Goal: Information Seeking & Learning: Learn about a topic

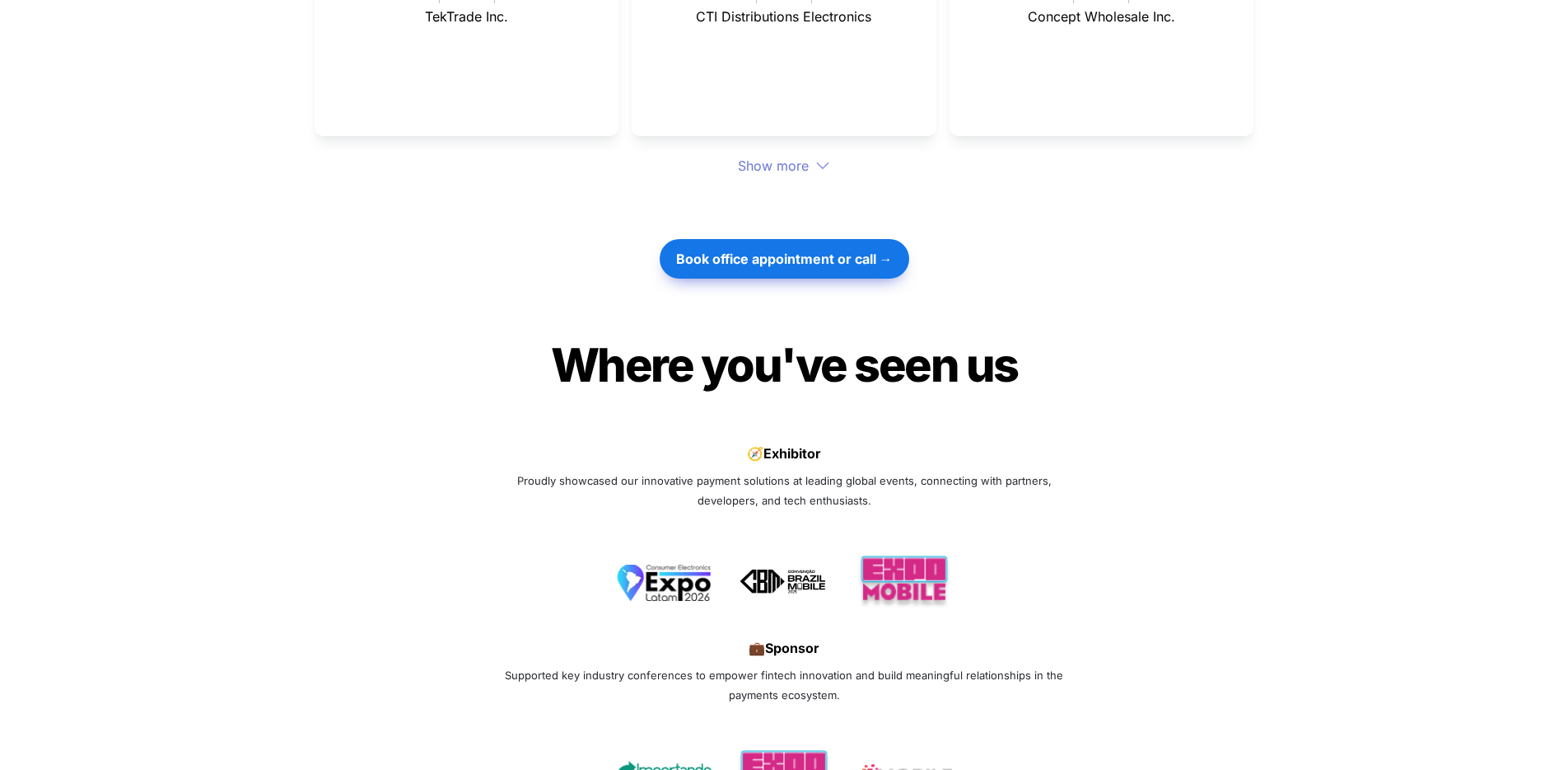
scroll to position [4795, 0]
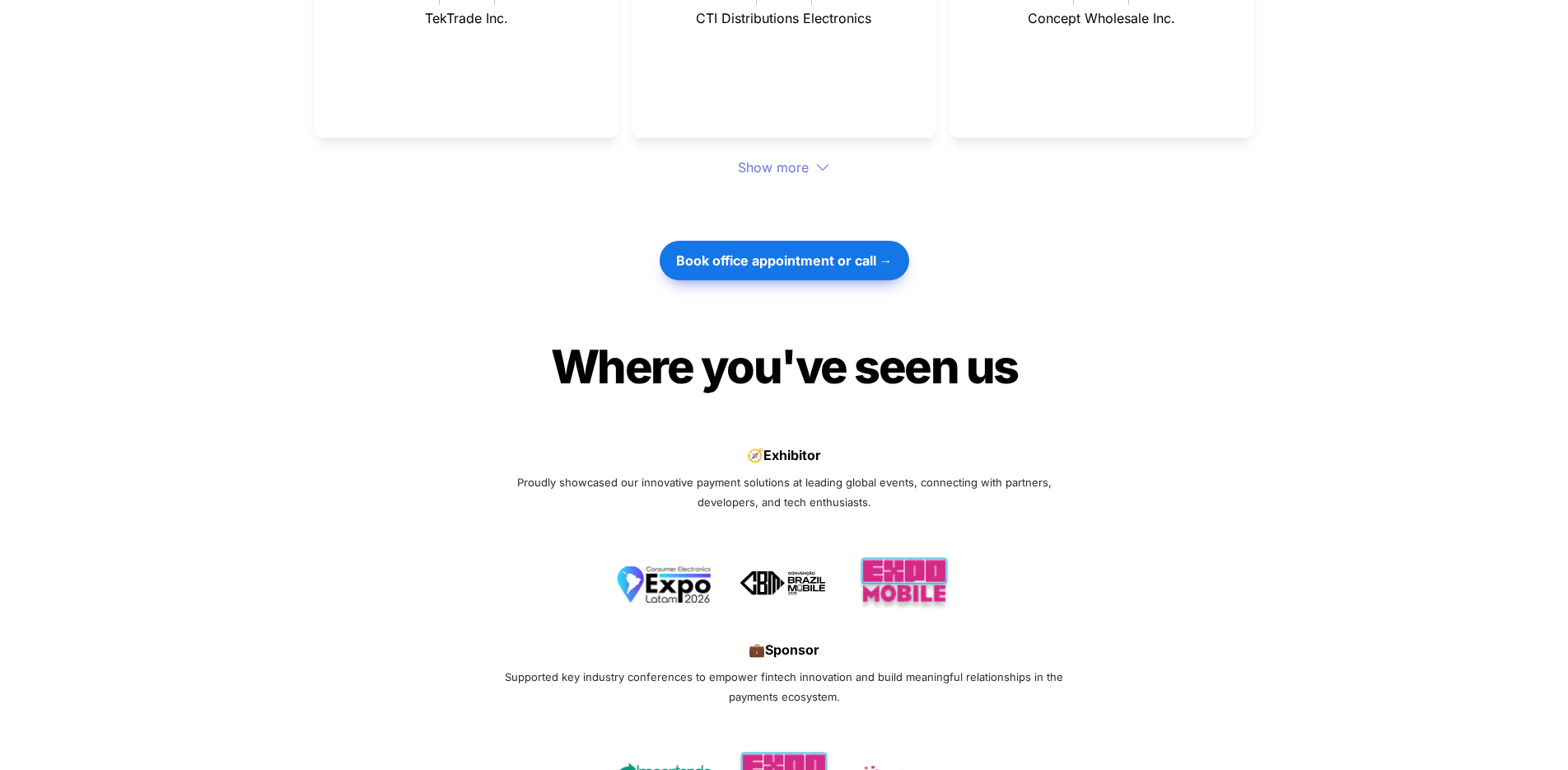
click at [778, 157] on div "Show more" at bounding box center [784, 167] width 939 height 20
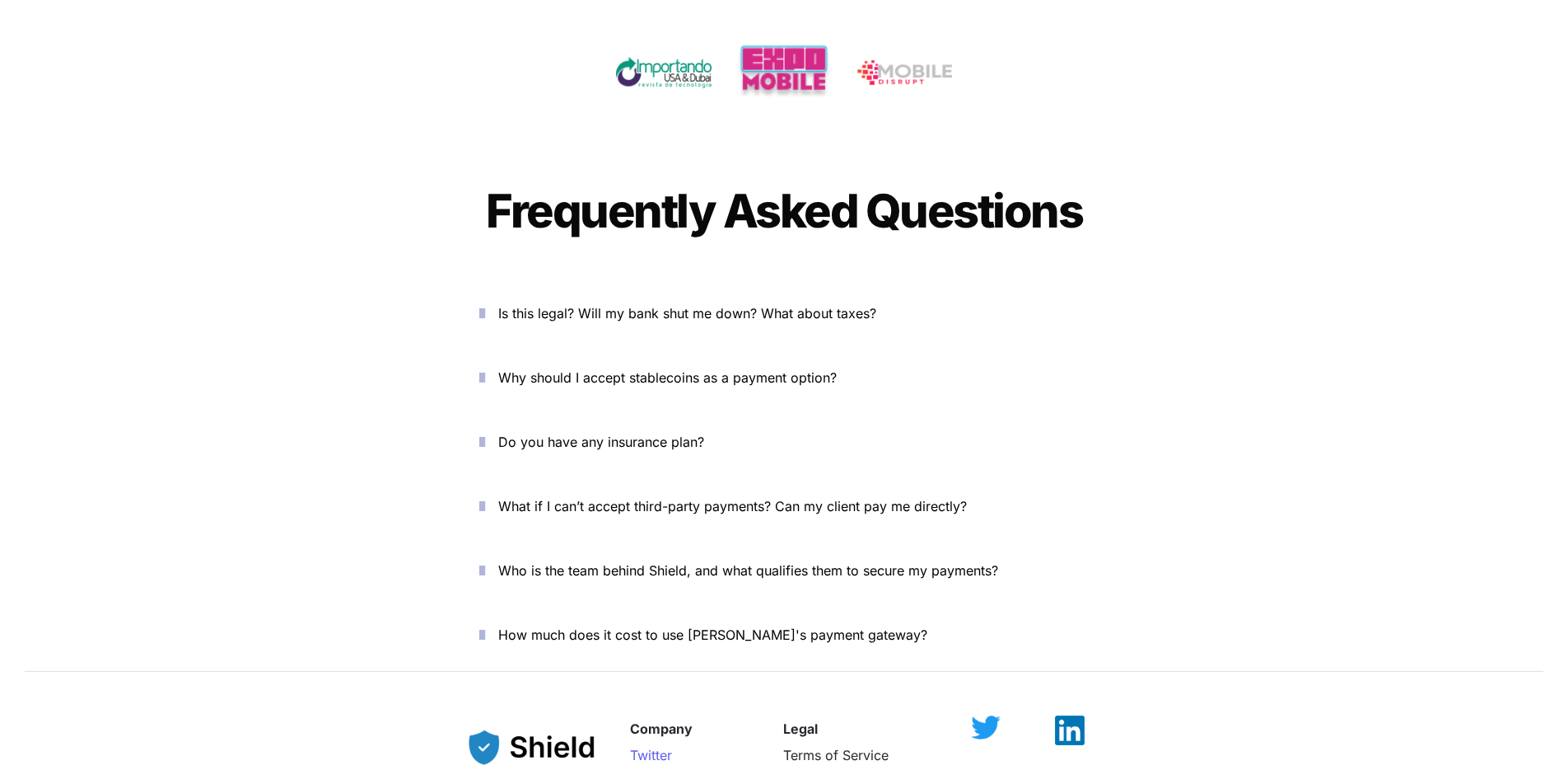
scroll to position [5775, 0]
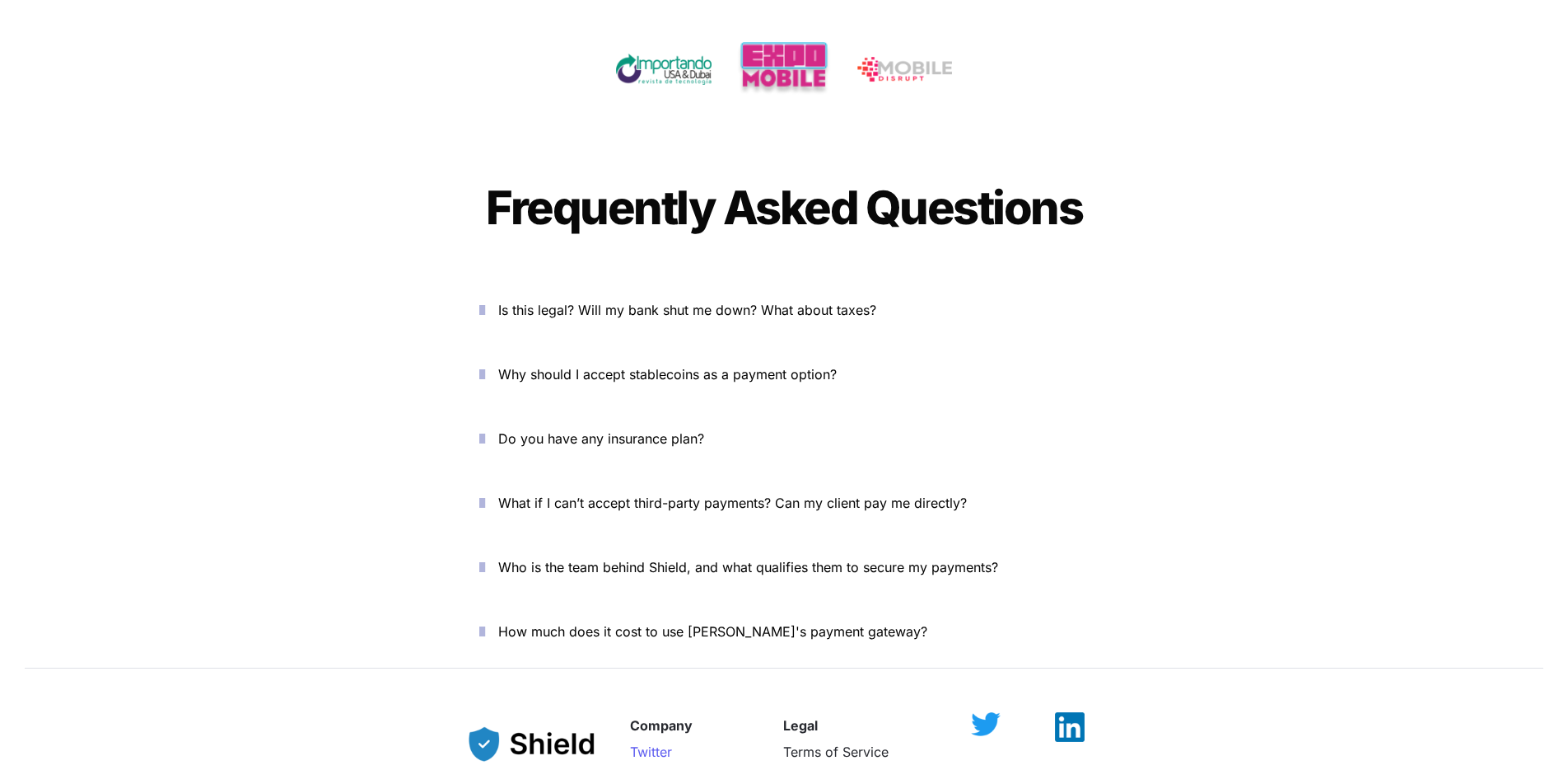
click at [615, 302] on span "Is this legal? Will my bank shut me down? What about taxes?" at bounding box center [687, 310] width 378 height 17
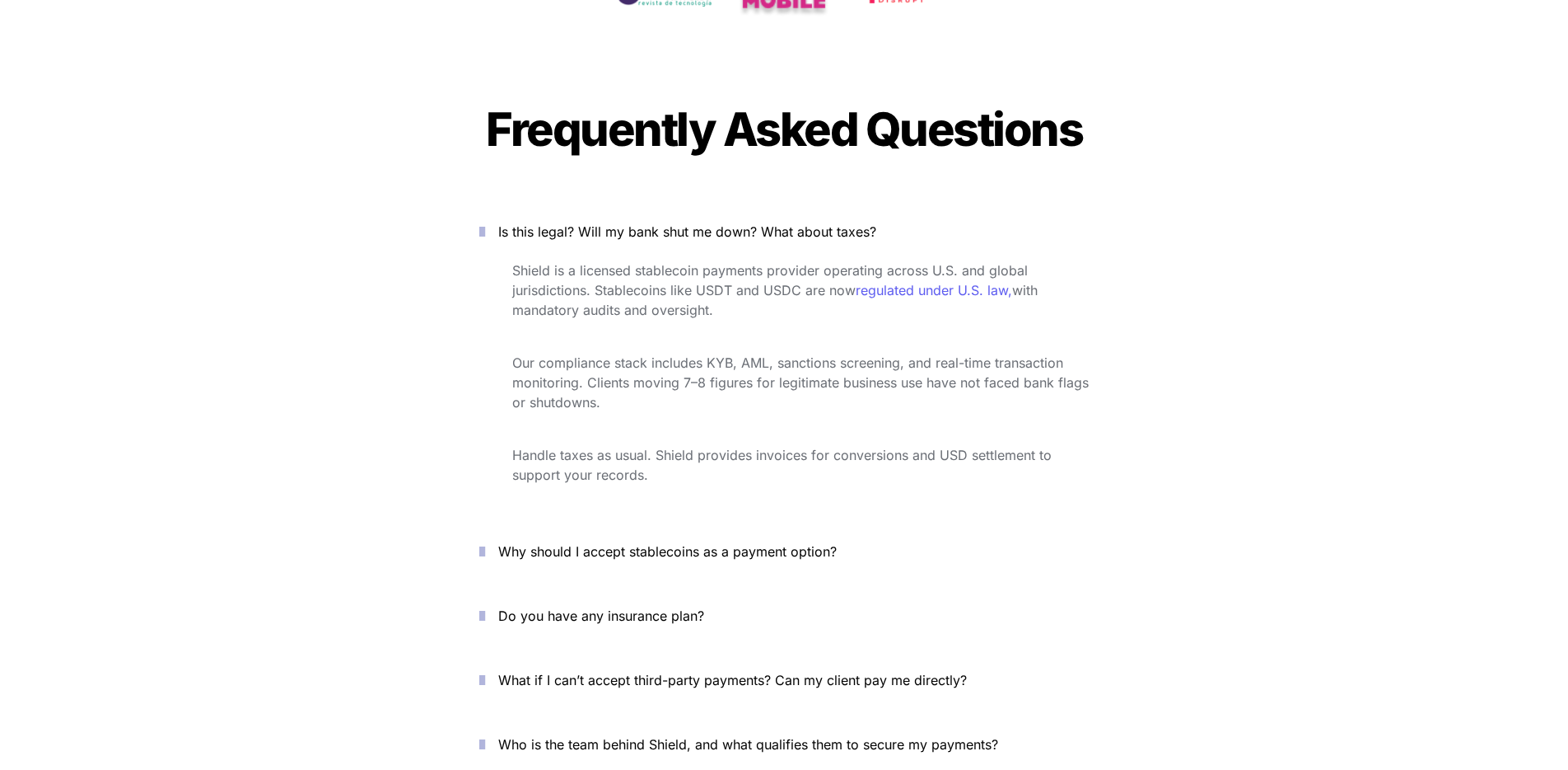
scroll to position [5857, 0]
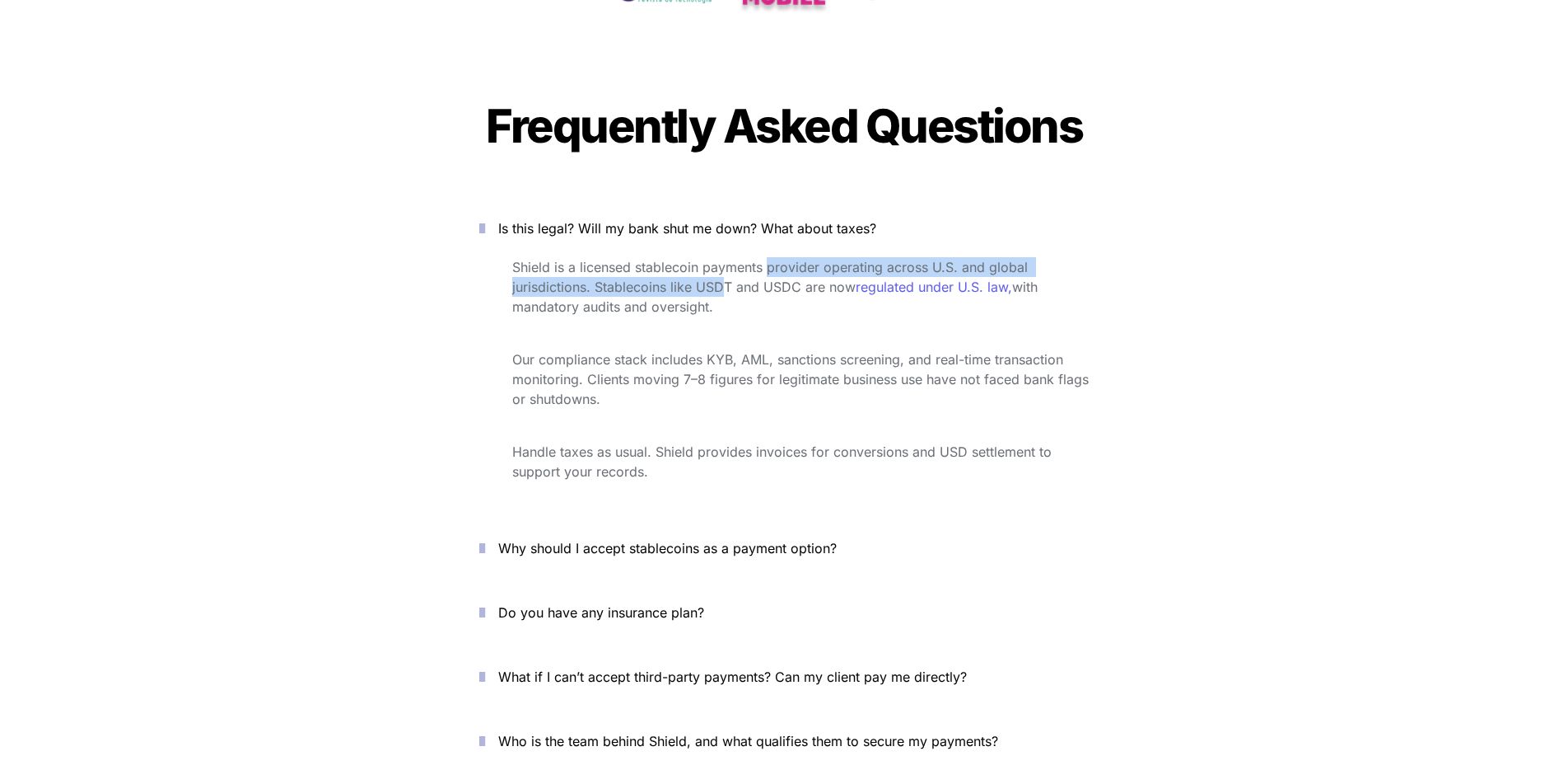
drag, startPoint x: 770, startPoint y: 212, endPoint x: 726, endPoint y: 230, distance: 47.5
click at [726, 259] on span "Shield is a licensed stablecoin payments provider operating across U.S. and glo…" at bounding box center [772, 277] width 519 height 36
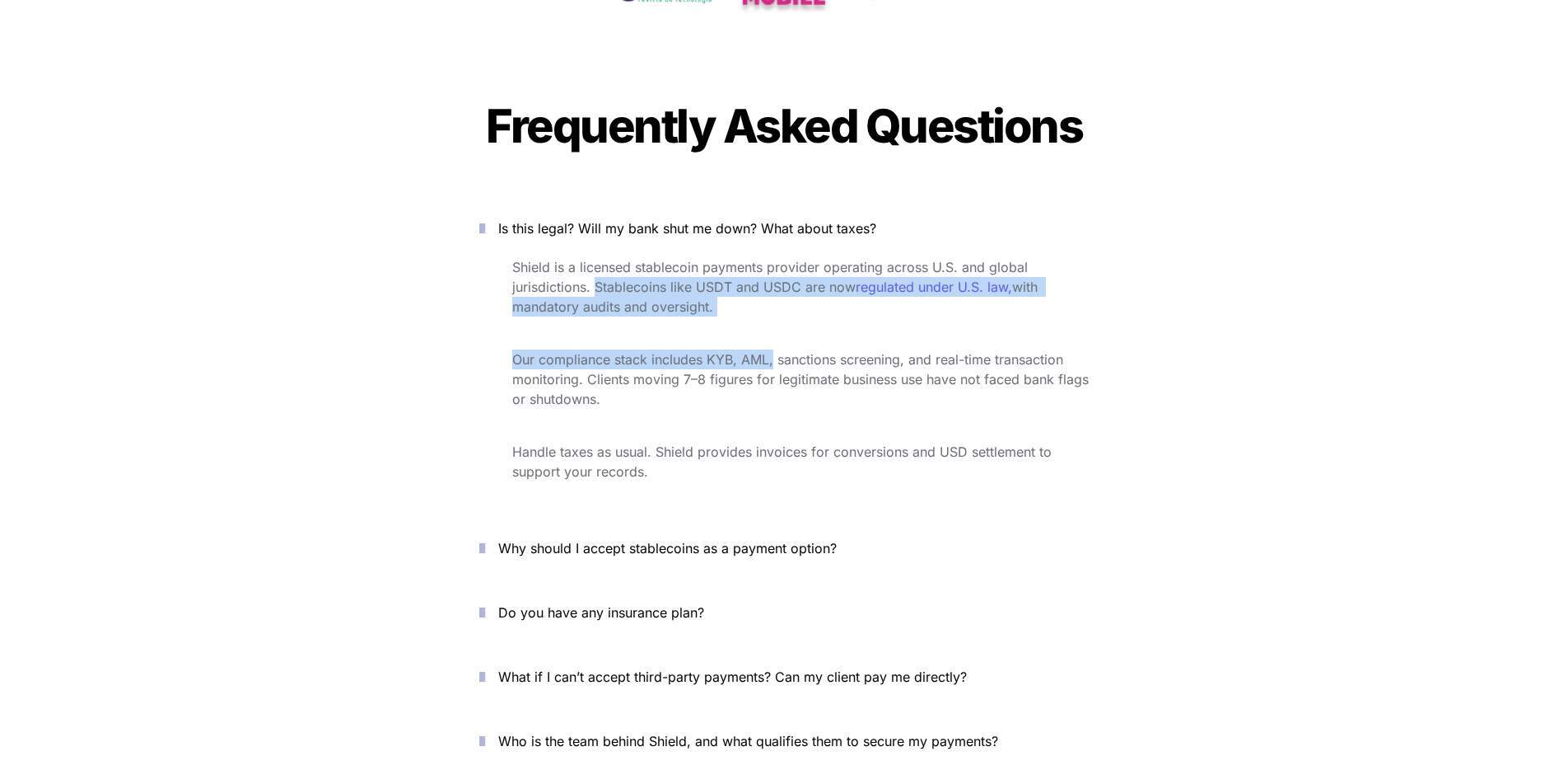
drag, startPoint x: 593, startPoint y: 227, endPoint x: 772, endPoint y: 305, distance: 195.3
click at [772, 305] on div "Shield is a licensed stablecoin payments provider operating across U.S. and glo…" at bounding box center [784, 381] width 659 height 255
click at [772, 351] on span "Our compliance stack includes KYB, AML, sanctions screening, and real-time tran…" at bounding box center [803, 379] width 581 height 56
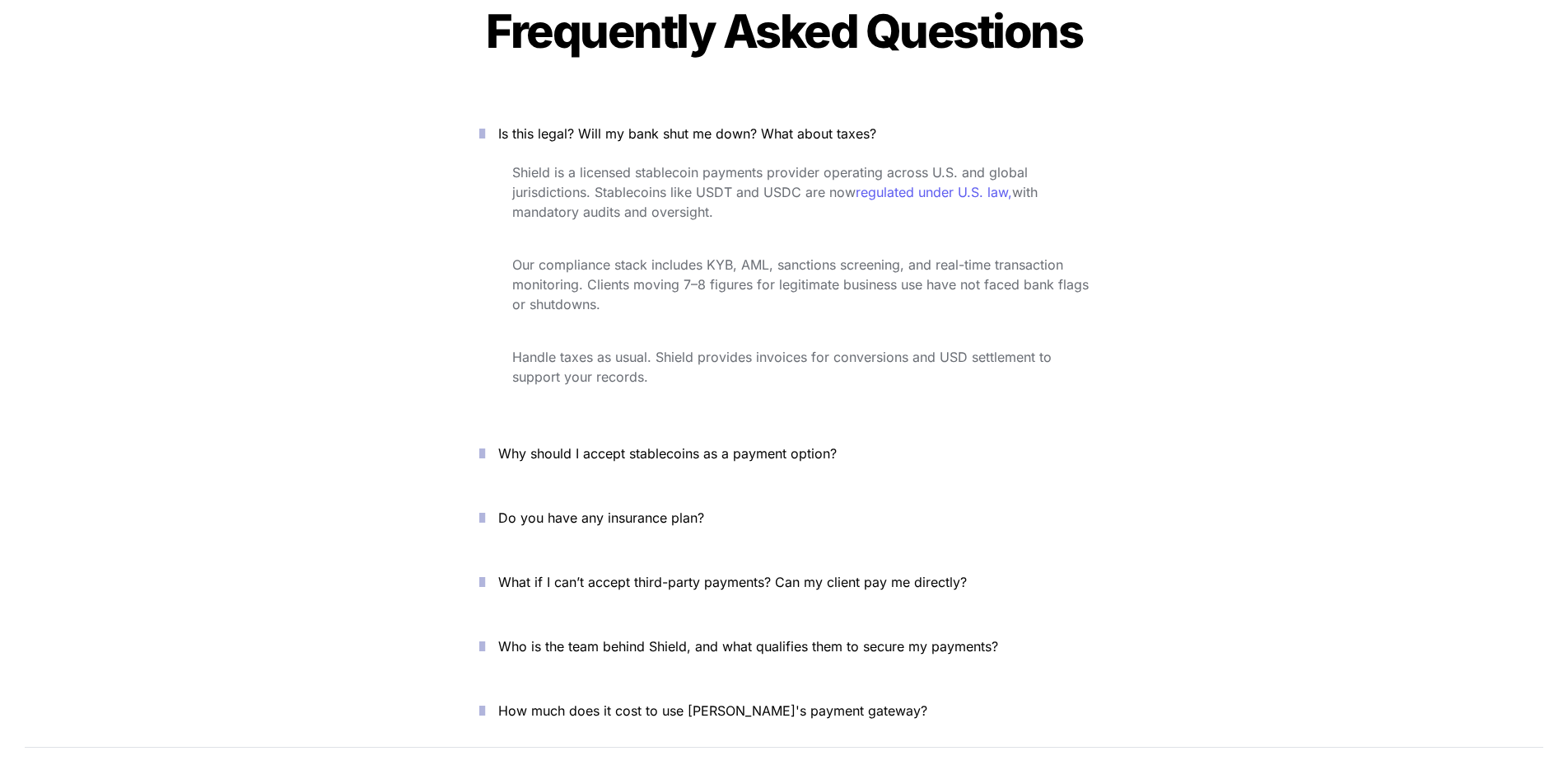
scroll to position [5954, 0]
click at [566, 255] on span "Our compliance stack includes KYB, AML, sanctions screening, and real-time tran…" at bounding box center [803, 283] width 581 height 56
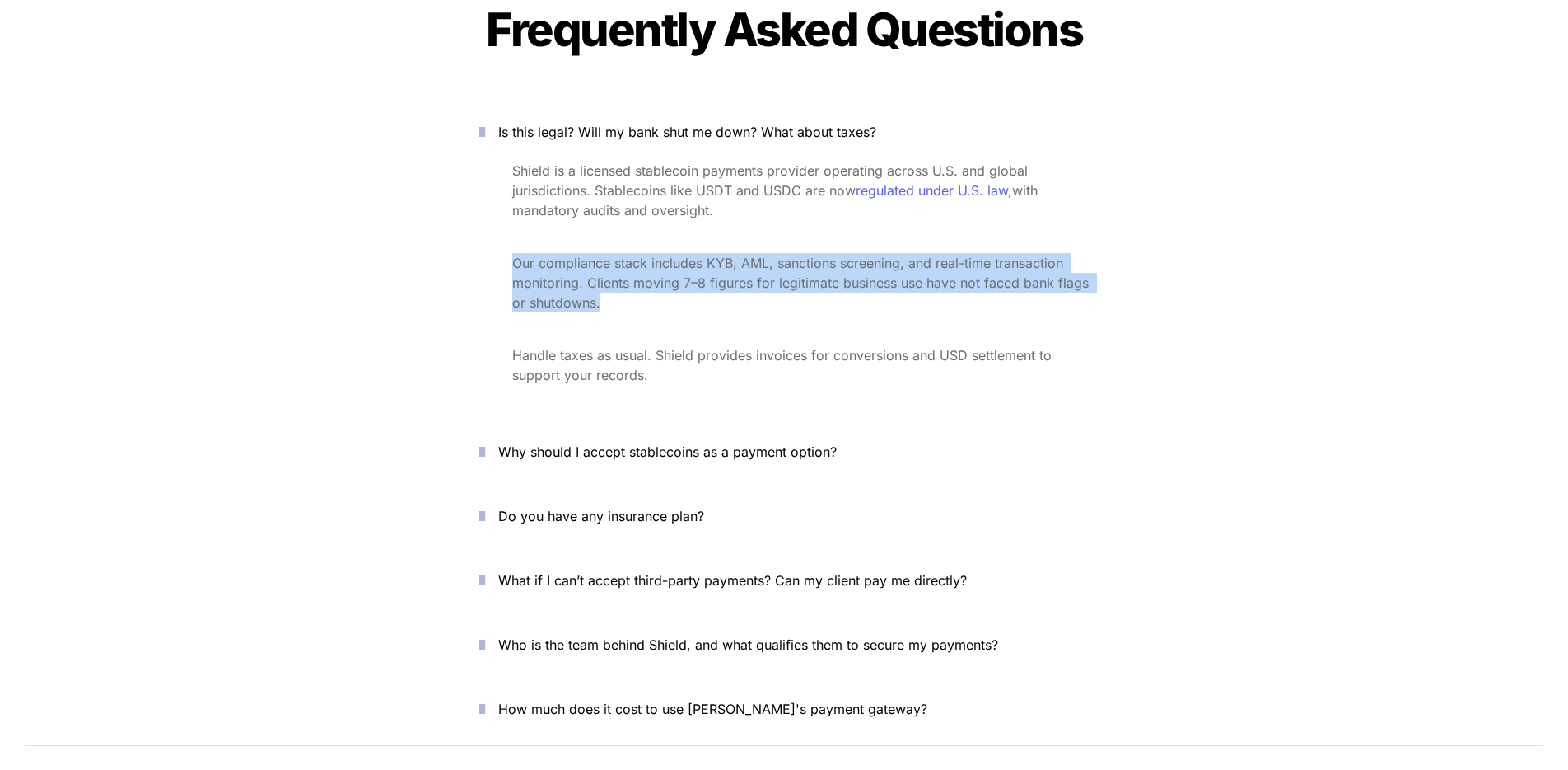
click at [566, 255] on span "Our compliance stack includes KYB, AML, sanctions screening, and real-time tran…" at bounding box center [803, 283] width 581 height 56
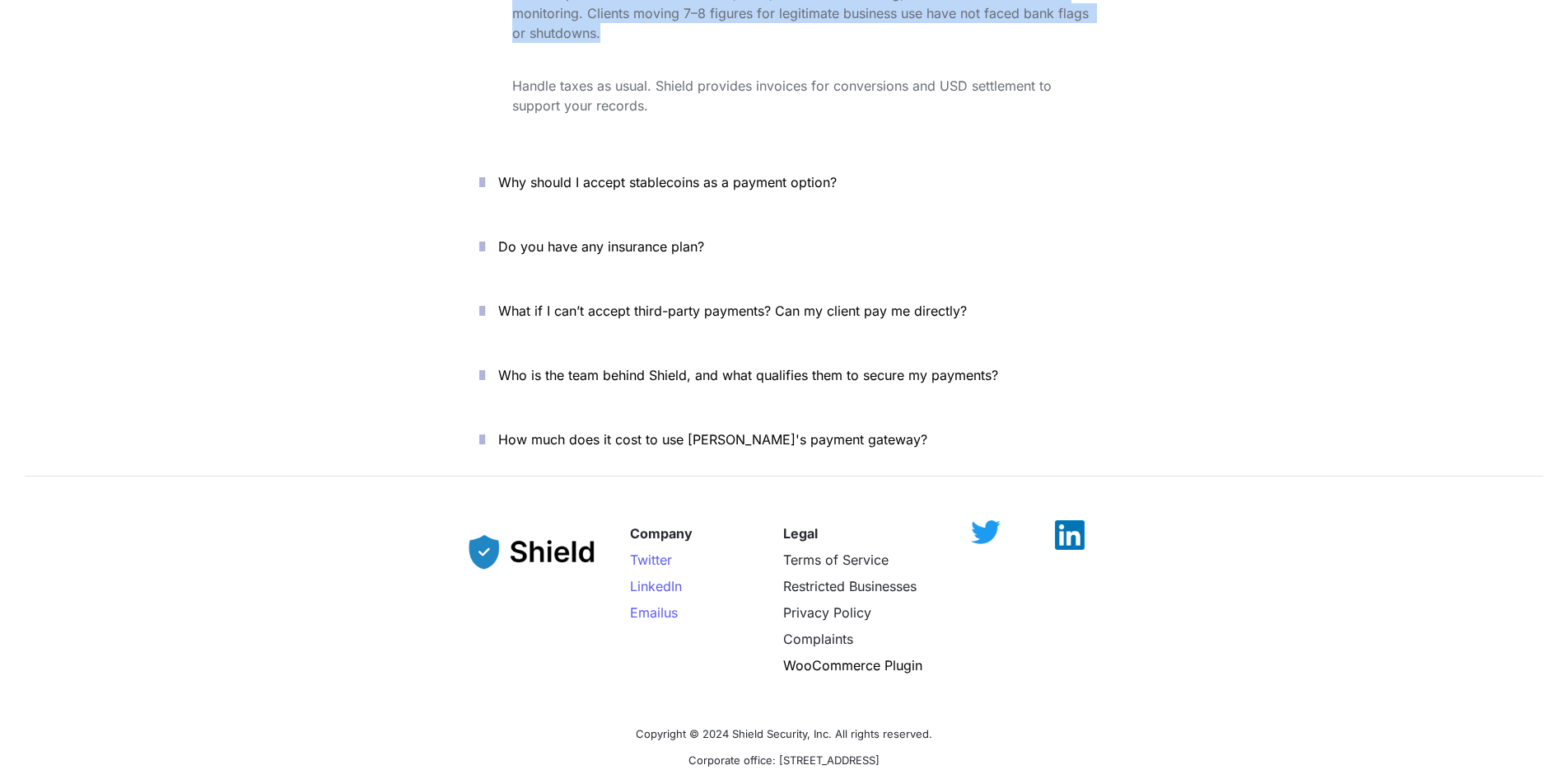
scroll to position [6225, 0]
click at [654, 172] on span "Why should I accept stablecoins as a payment option?" at bounding box center [668, 180] width 339 height 17
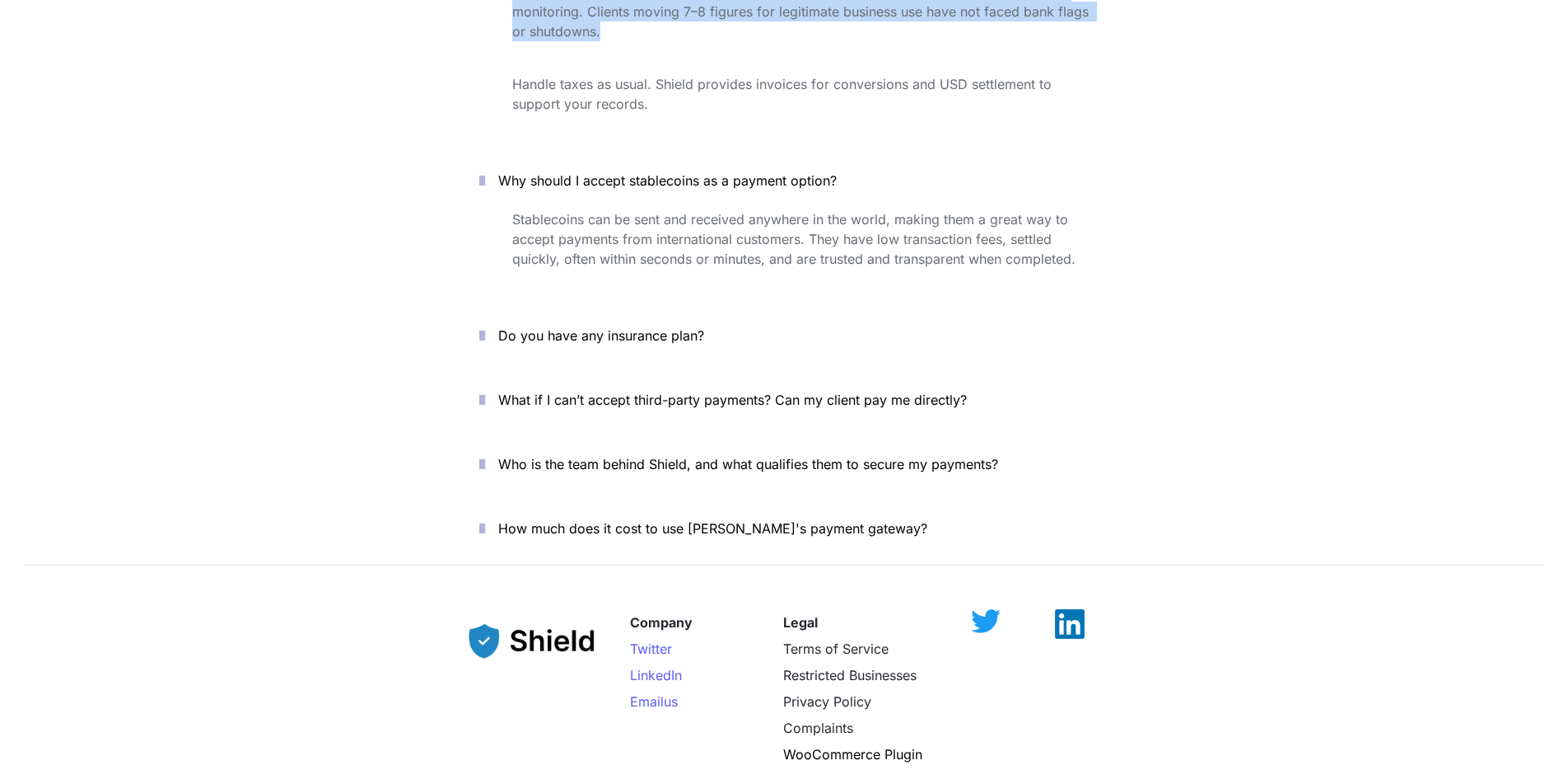
click at [585, 392] on span "What if I can’t accept third-party payments? Can my client pay me directly?" at bounding box center [733, 399] width 469 height 17
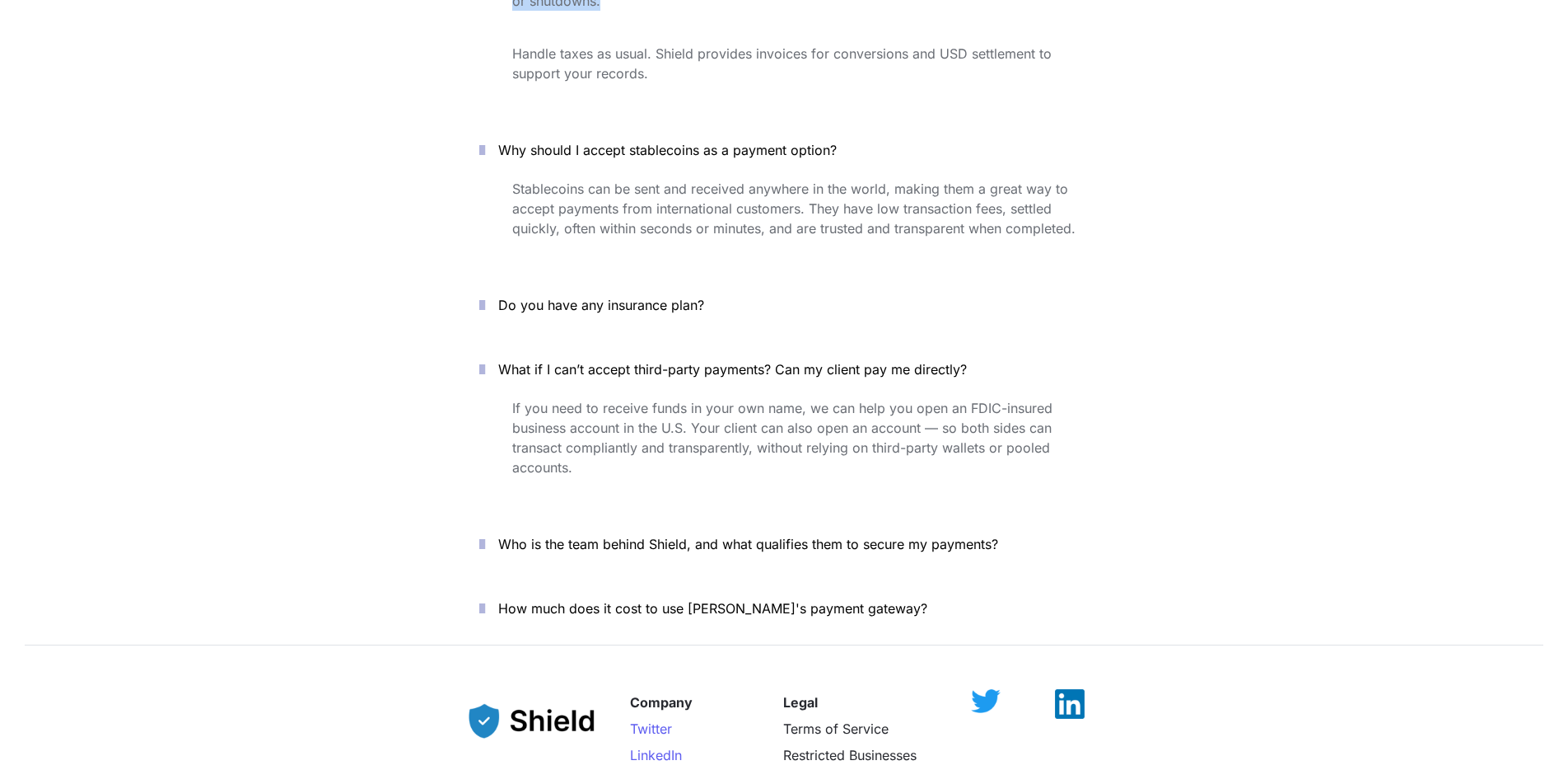
scroll to position [6257, 0]
click at [609, 598] on span "How much does it cost to use Shield's payment gateway?" at bounding box center [712, 606] width 429 height 17
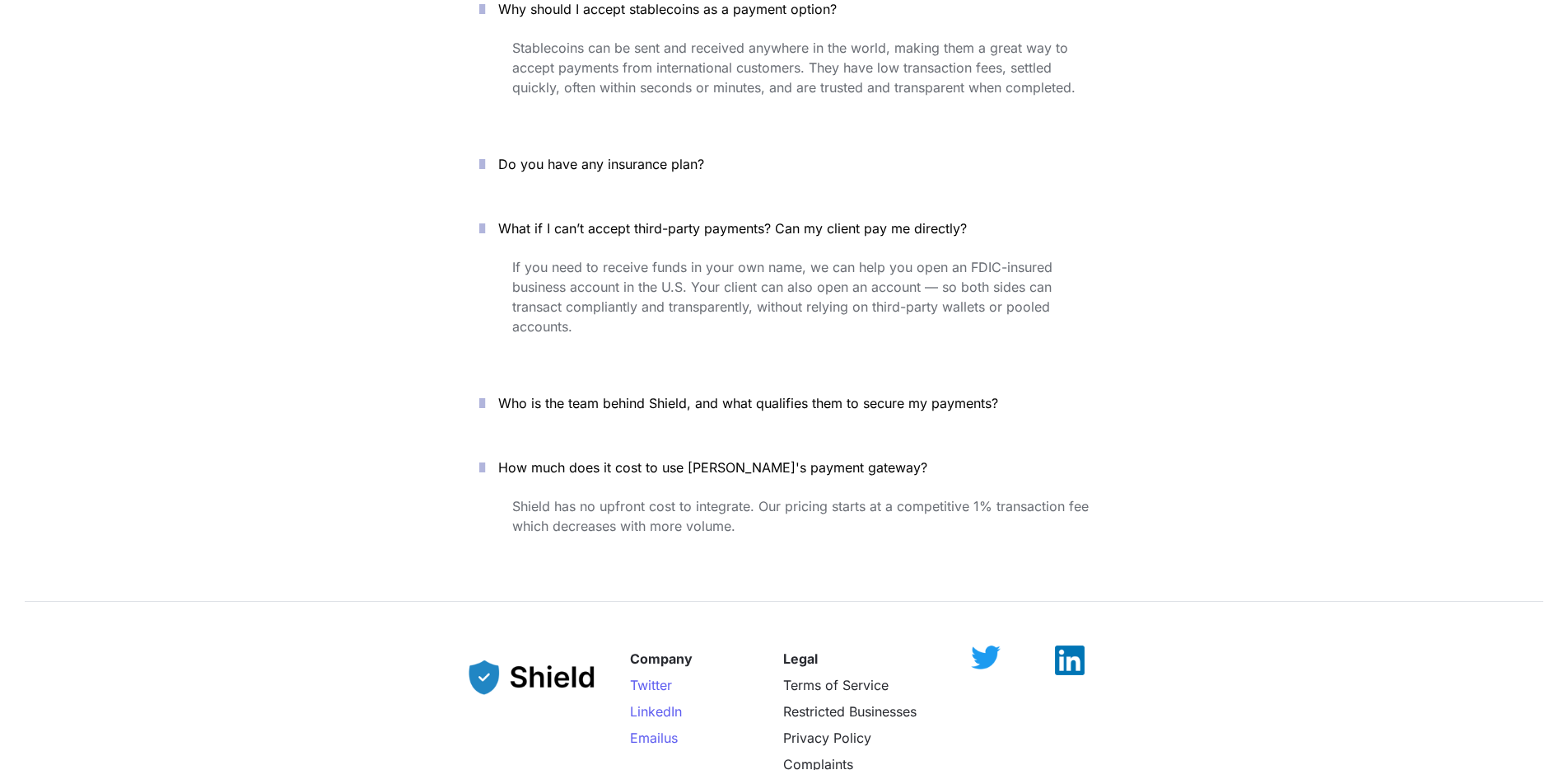
scroll to position [6392, 0]
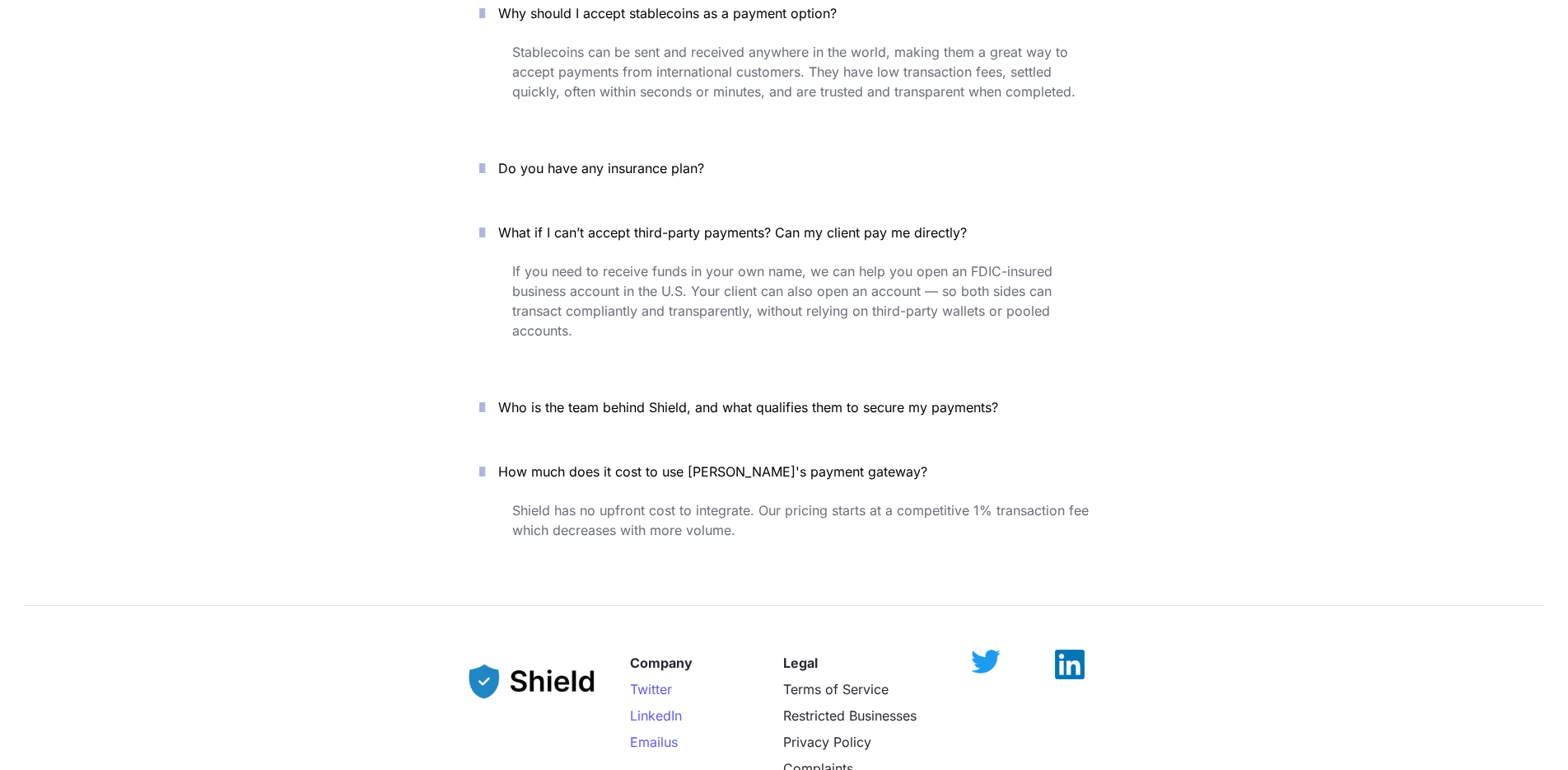
click at [550, 399] on span "Who is the team behind Shield, and what qualifies them to secure my payments?" at bounding box center [748, 407] width 500 height 17
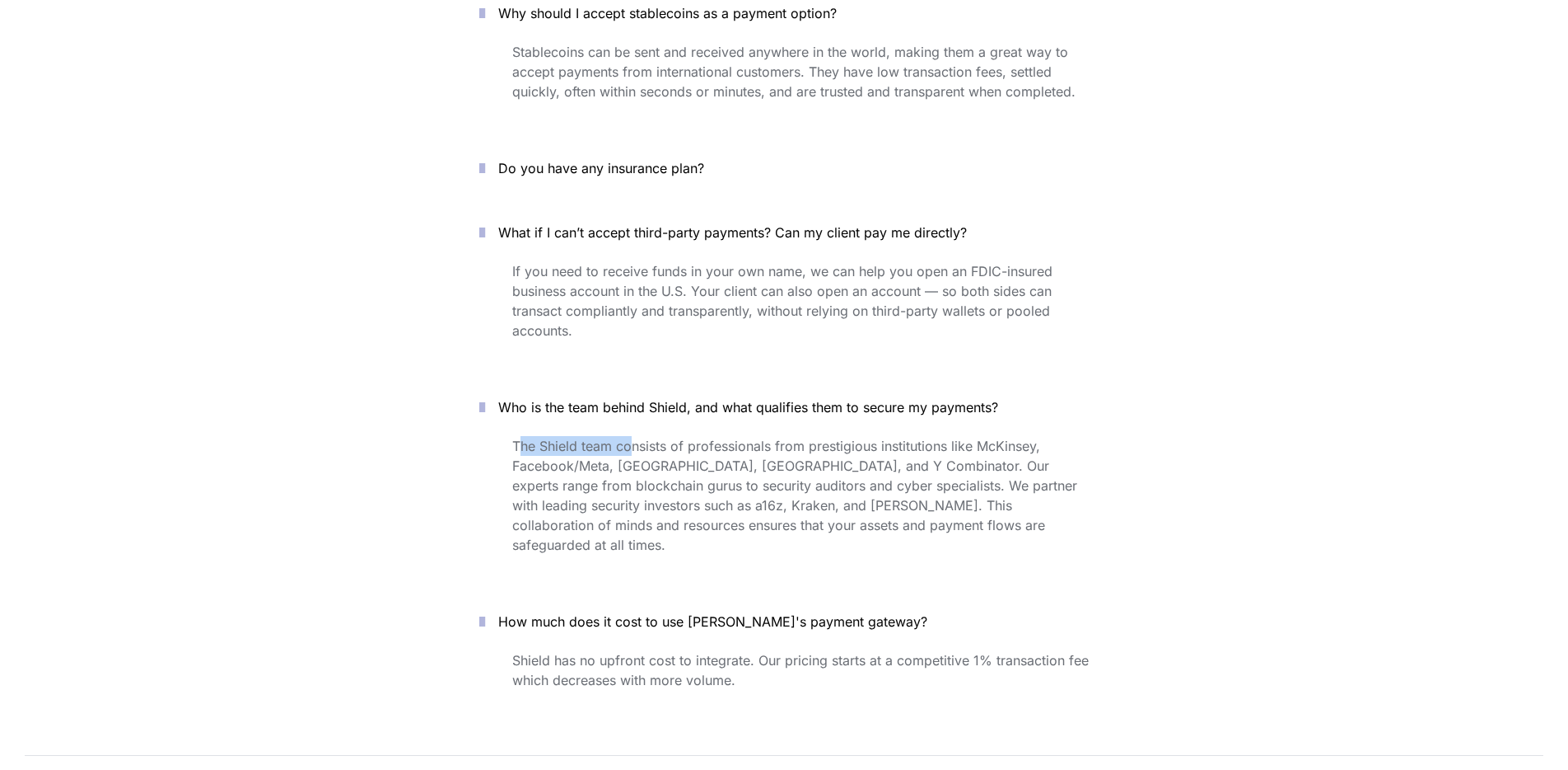
drag, startPoint x: 517, startPoint y: 392, endPoint x: 633, endPoint y: 400, distance: 116.3
click at [633, 433] on p "The Shield team consists of professionals from prestigious institutions like Mc…" at bounding box center [800, 495] width 576 height 126
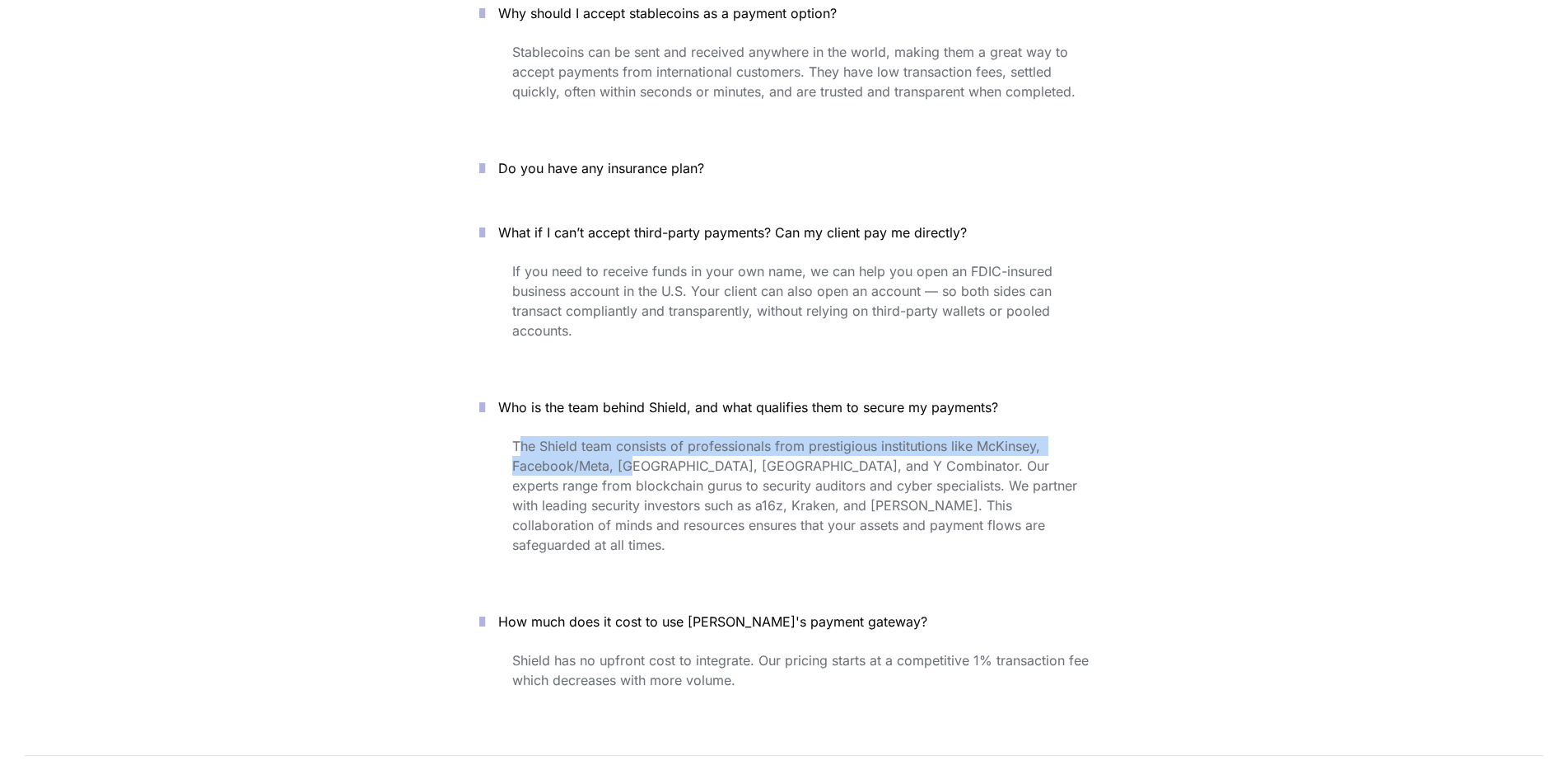
click at [633, 437] on span "The Shield team consists of professionals from prestigious institutions like Mc…" at bounding box center [797, 494] width 569 height 115
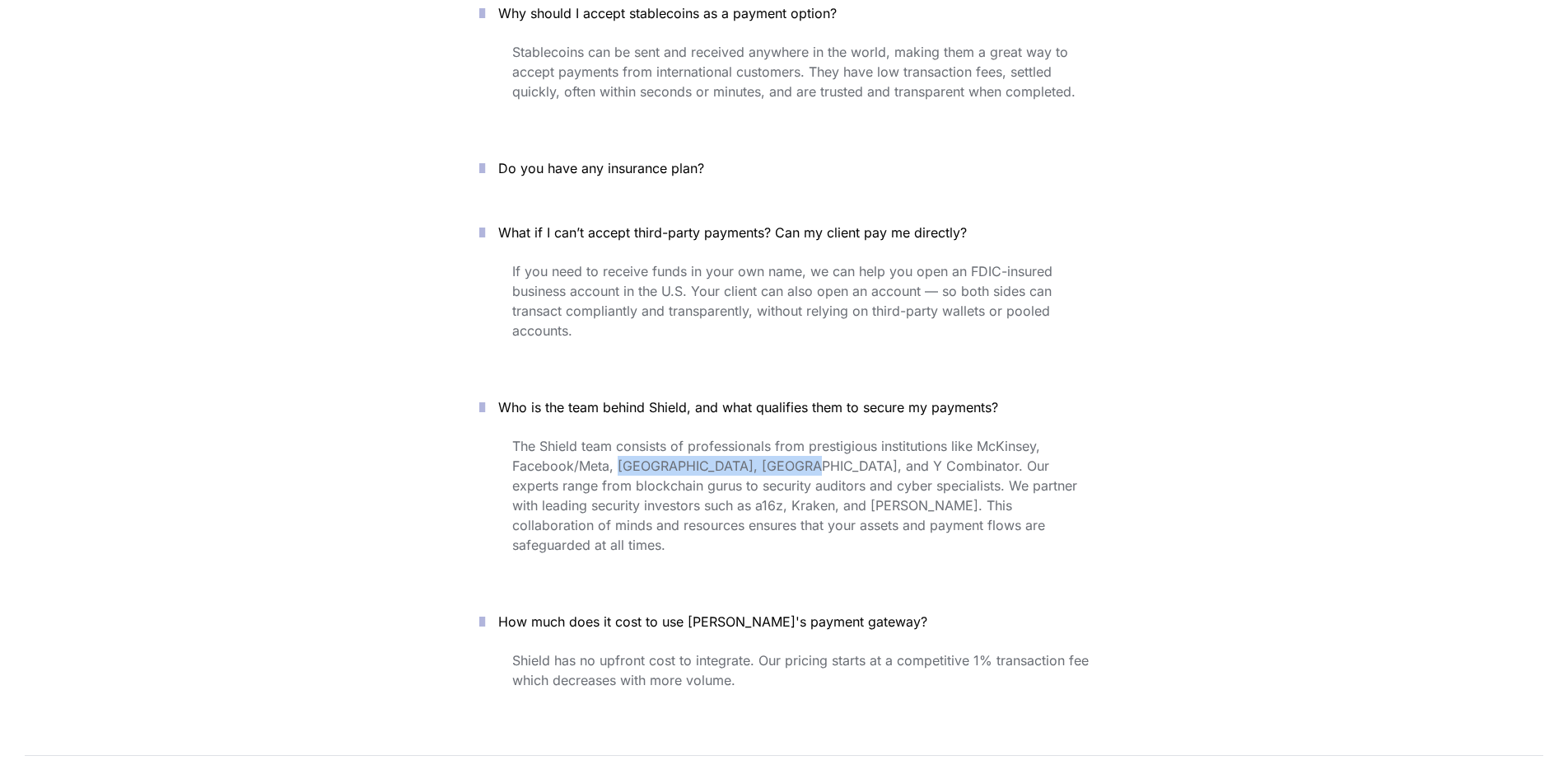
drag, startPoint x: 618, startPoint y: 409, endPoint x: 792, endPoint y: 411, distance: 174.0
click at [792, 437] on span "The Shield team consists of professionals from prestigious institutions like Mc…" at bounding box center [797, 494] width 569 height 115
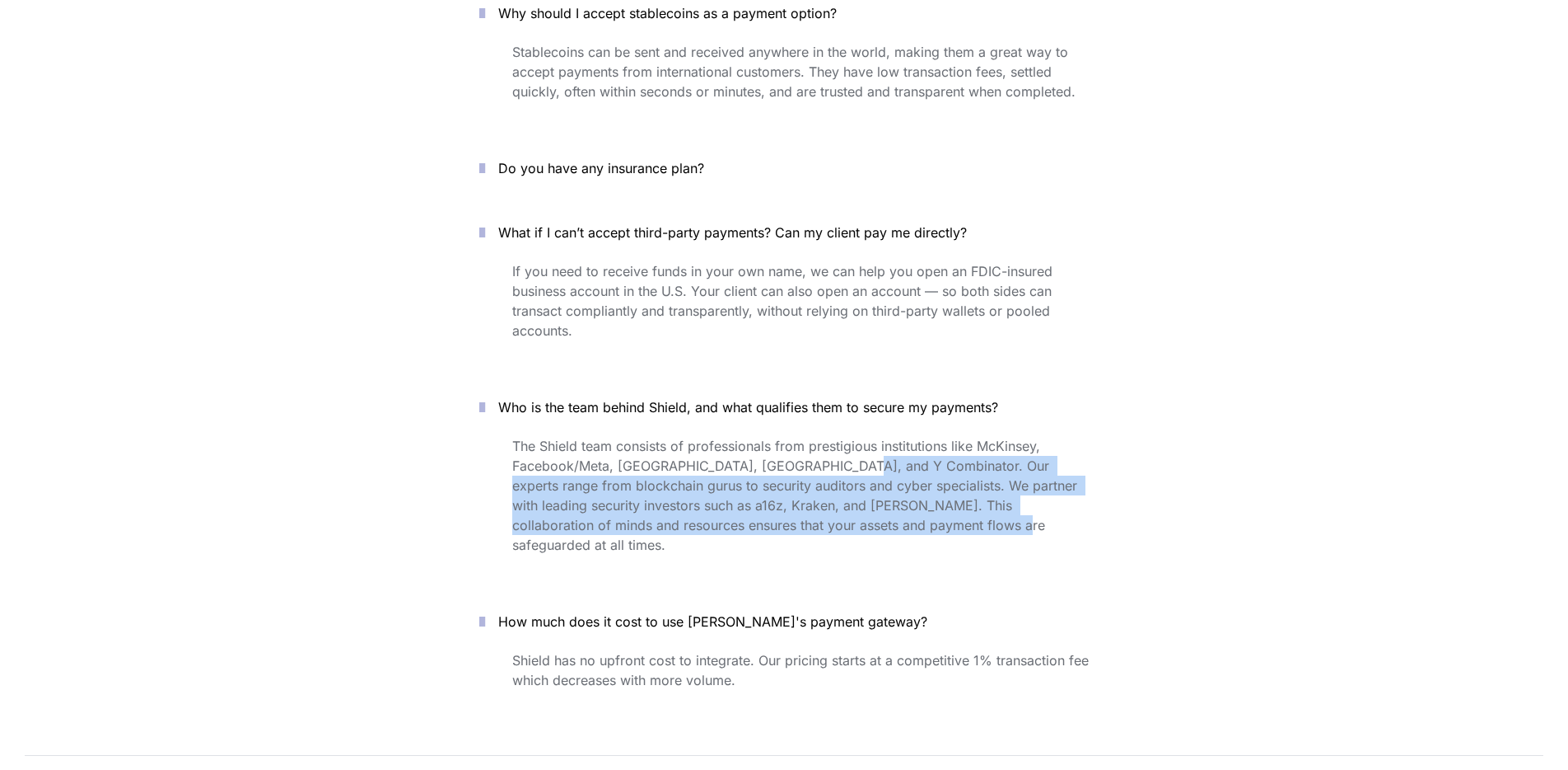
drag, startPoint x: 832, startPoint y: 409, endPoint x: 930, endPoint y: 493, distance: 129.1
click at [930, 493] on div "The Shield team consists of professionals from prestigious institutions like Mc…" at bounding box center [784, 507] width 659 height 150
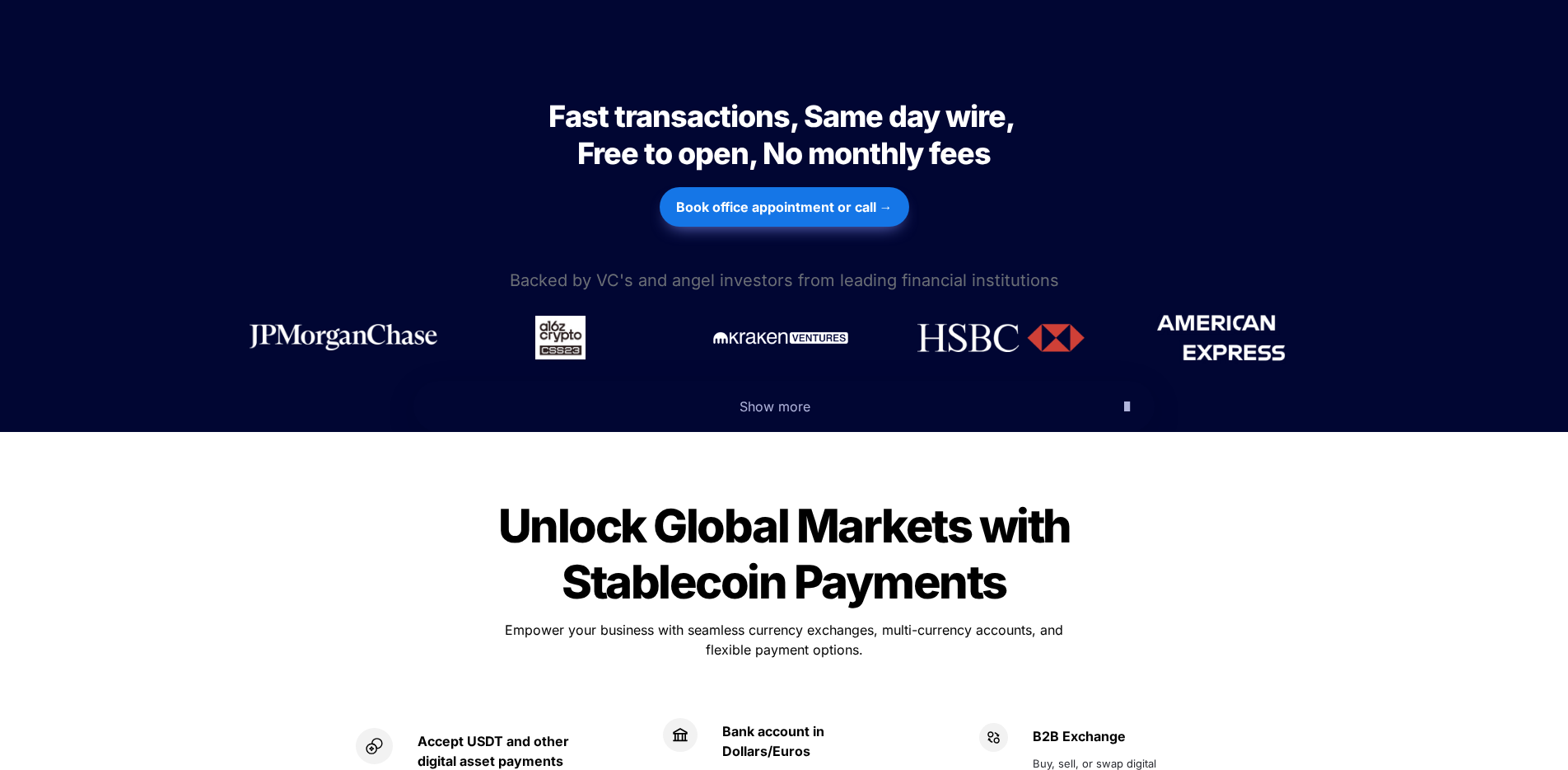
scroll to position [0, 0]
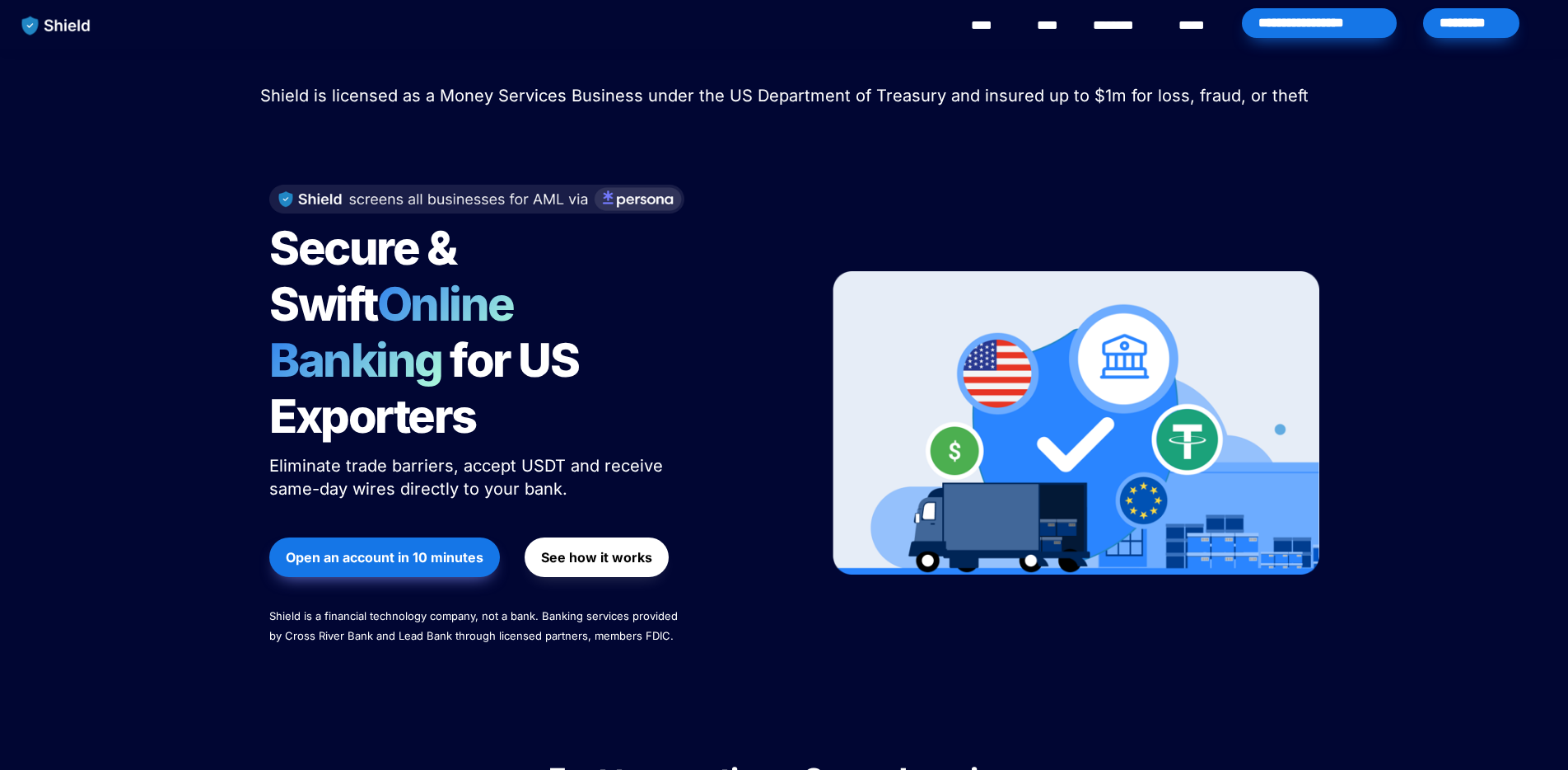
click at [1113, 24] on link "********" at bounding box center [1121, 25] width 59 height 20
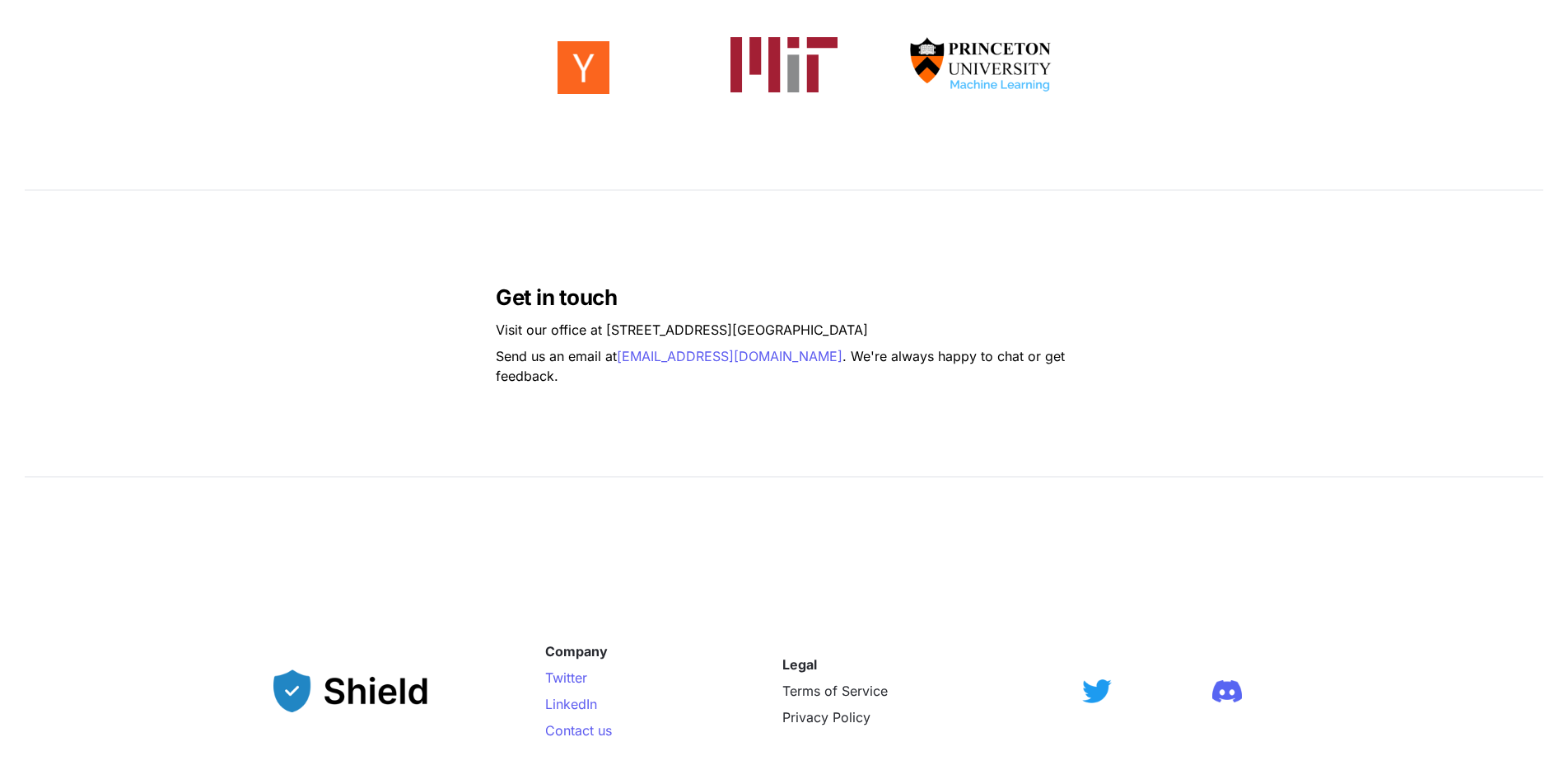
scroll to position [1068, 0]
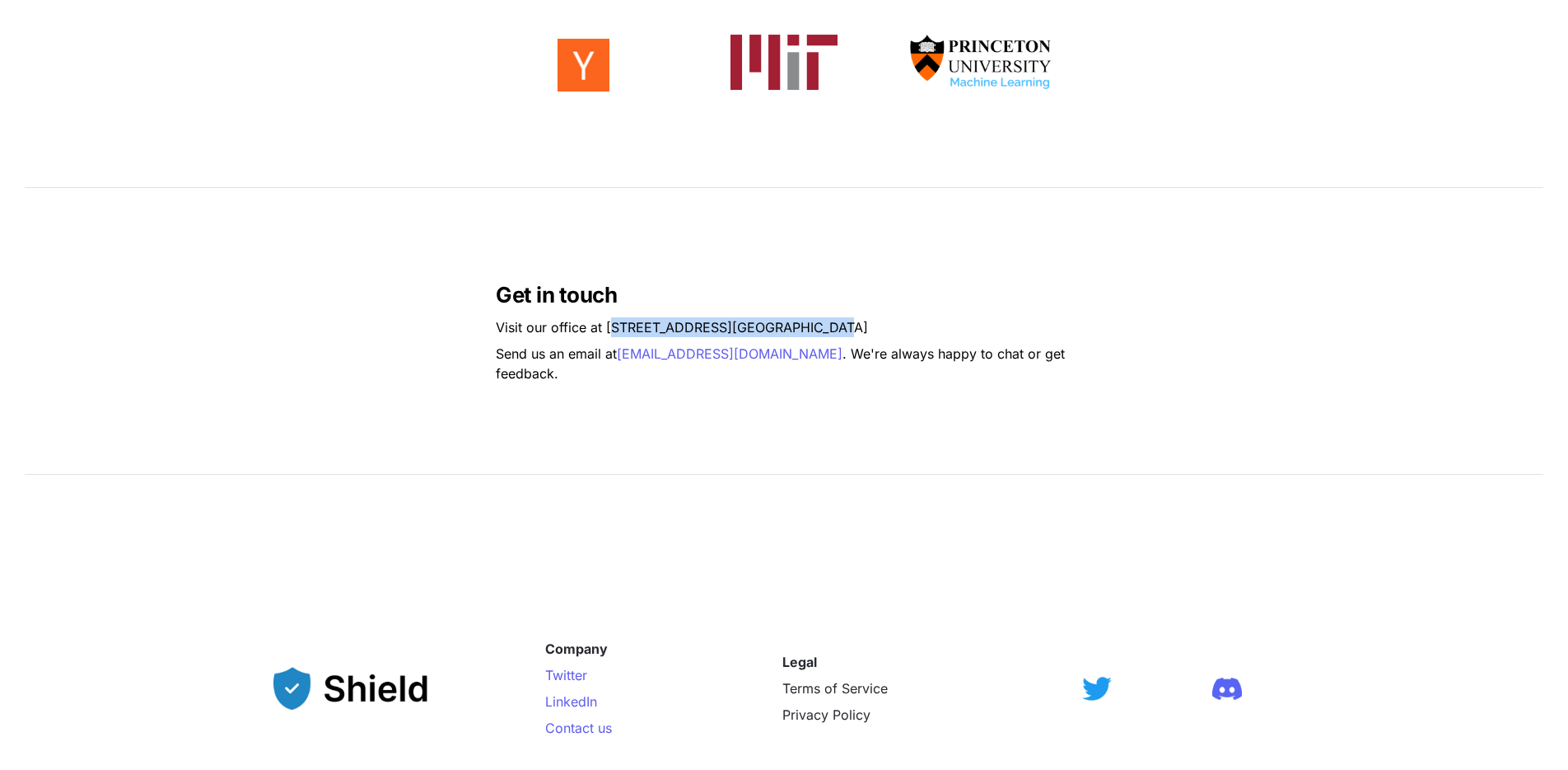
drag, startPoint x: 610, startPoint y: 335, endPoint x: 885, endPoint y: 329, distance: 275.1
click at [885, 329] on p "Visit our office at 2608 NW 72nd Ave, Miami, FL 33122" at bounding box center [784, 327] width 576 height 26
drag, startPoint x: 605, startPoint y: 335, endPoint x: 841, endPoint y: 337, distance: 236.0
click at [842, 338] on p "Visit our office at 2608 NW 72nd Ave, Miami, FL 33122" at bounding box center [784, 327] width 576 height 26
copy p "2608 NW 72nd Ave, Miami, FL 33122"
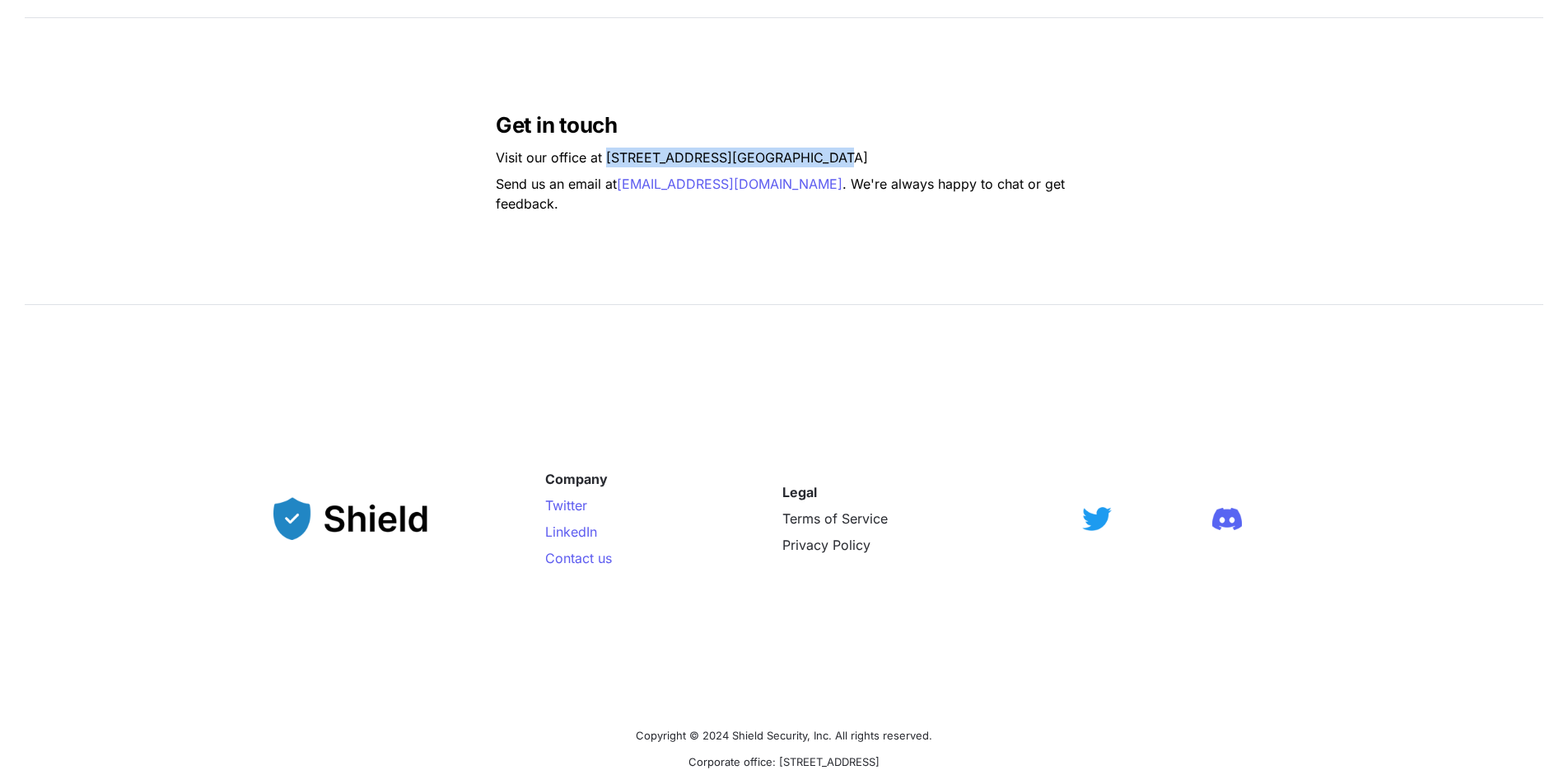
scroll to position [1304, 0]
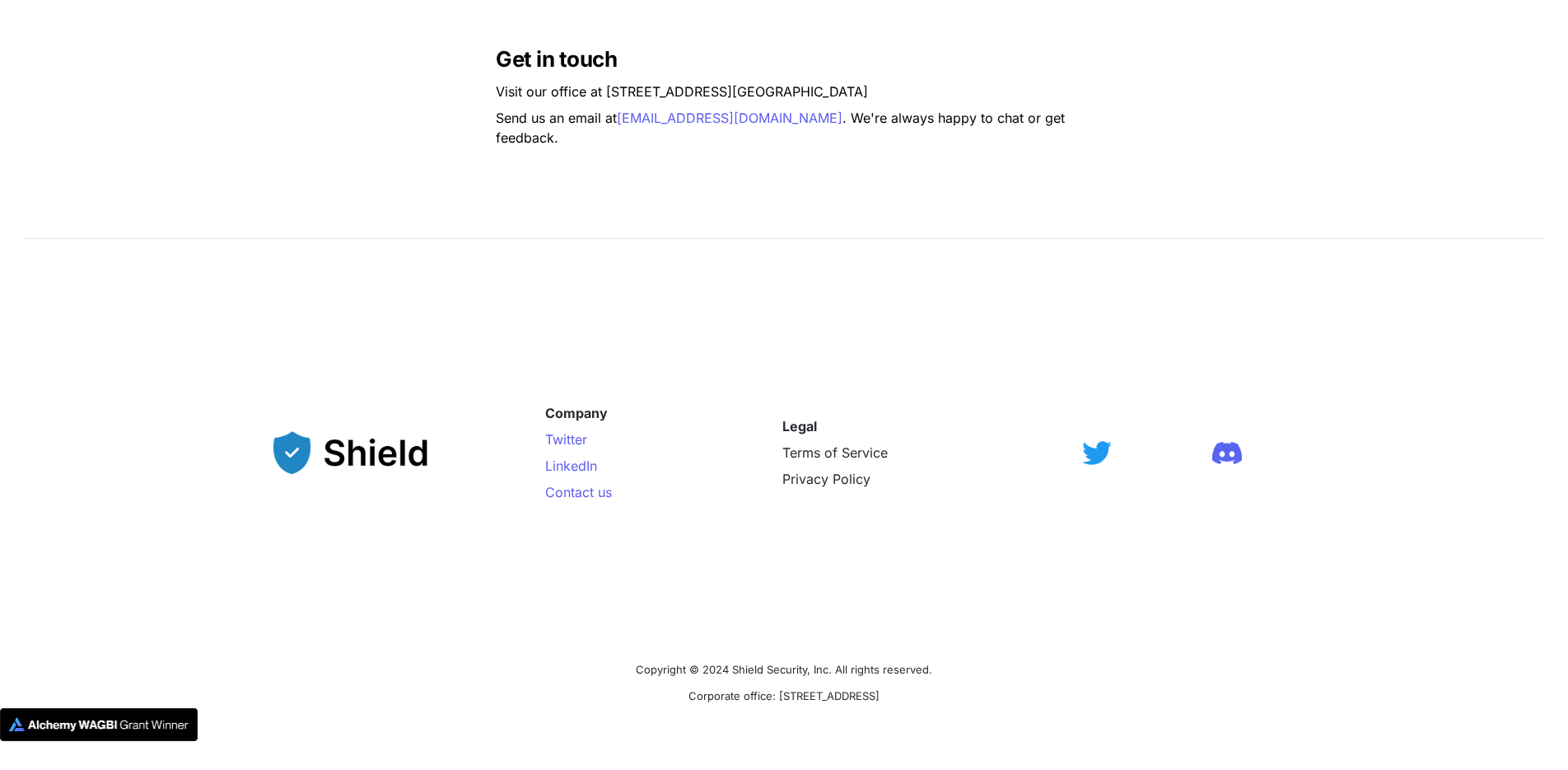
click at [318, 600] on div at bounding box center [397, 452] width 247 height 372
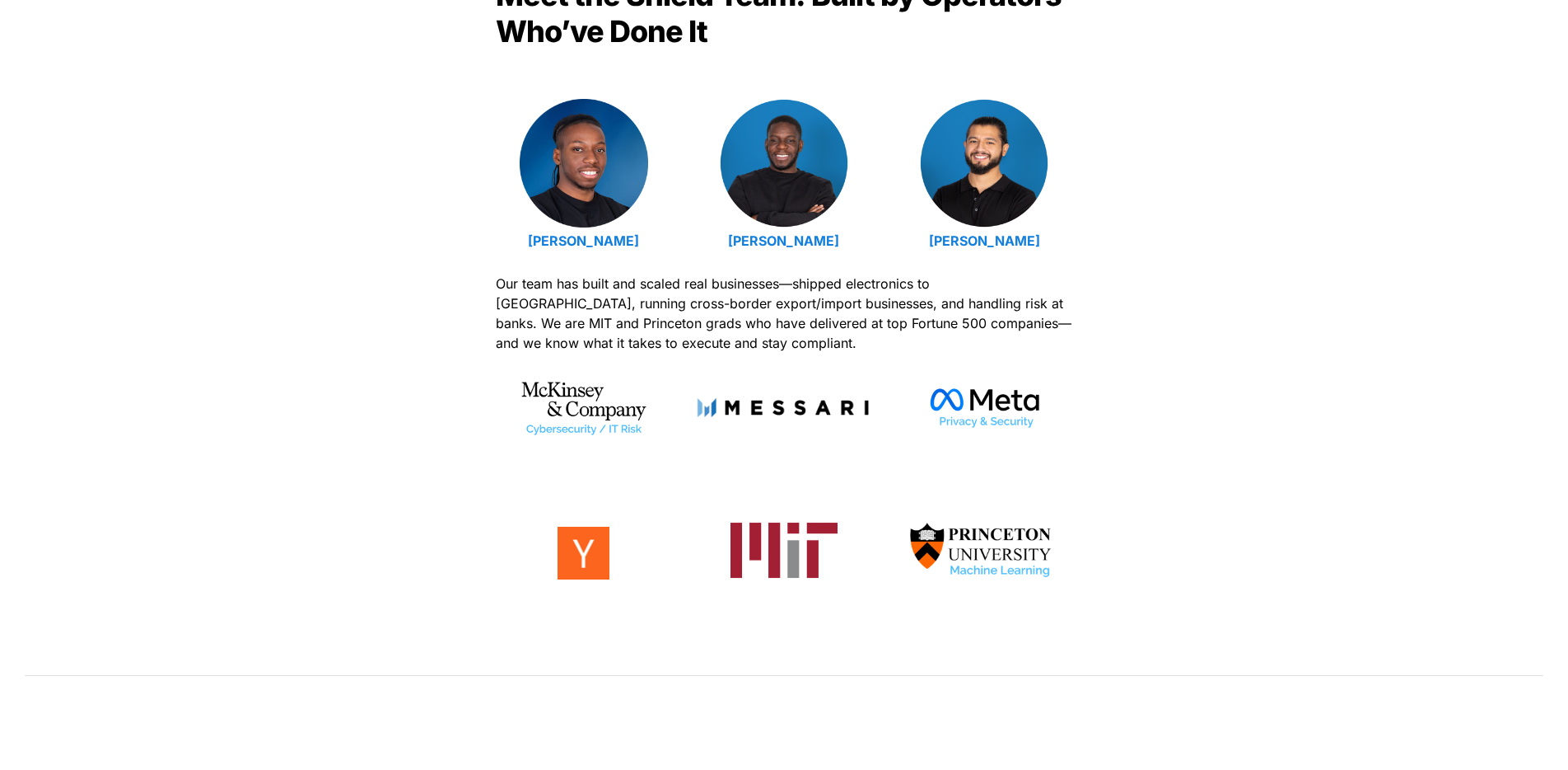
scroll to position [565, 0]
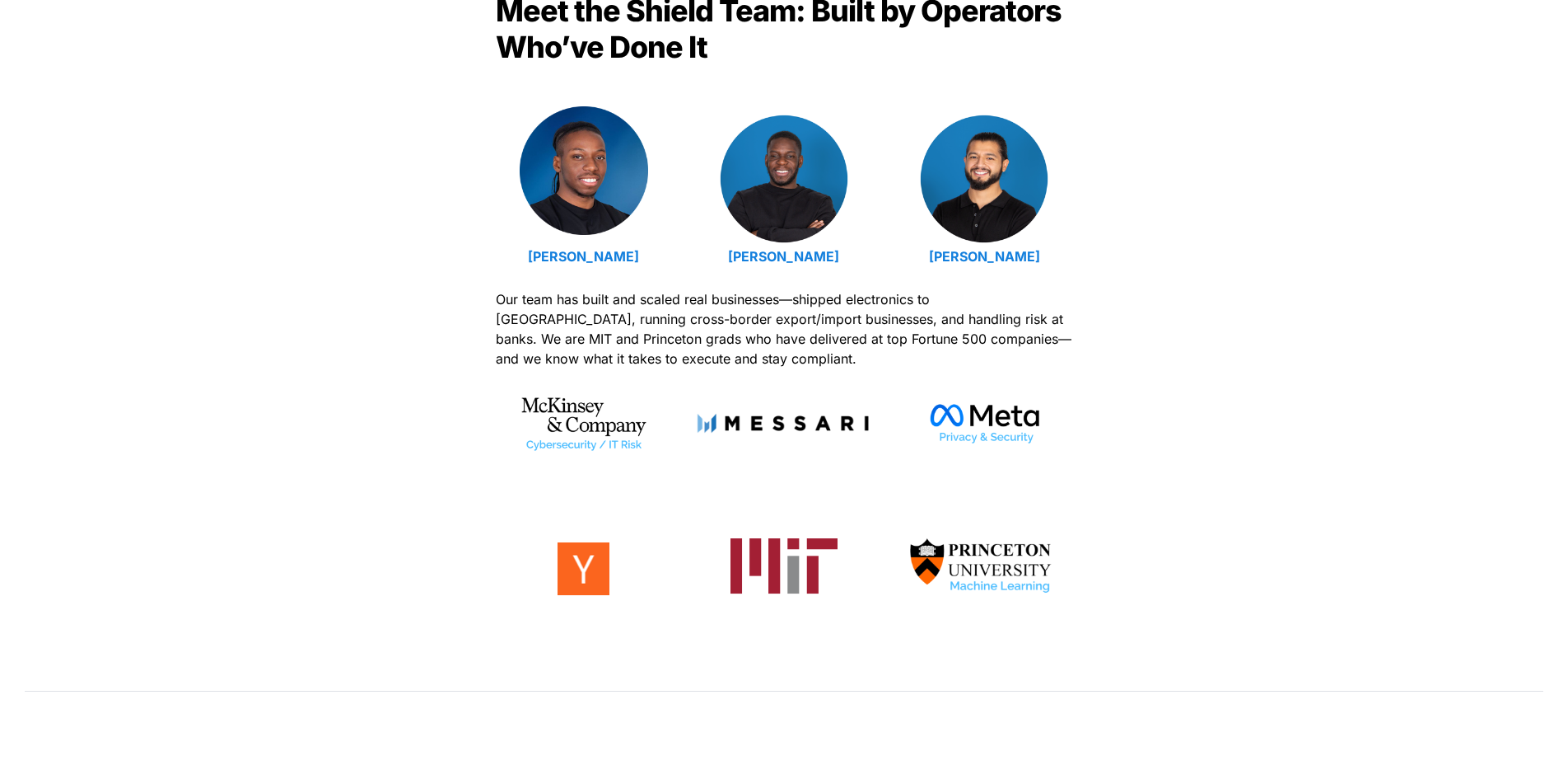
click at [564, 189] on img at bounding box center [584, 170] width 128 height 128
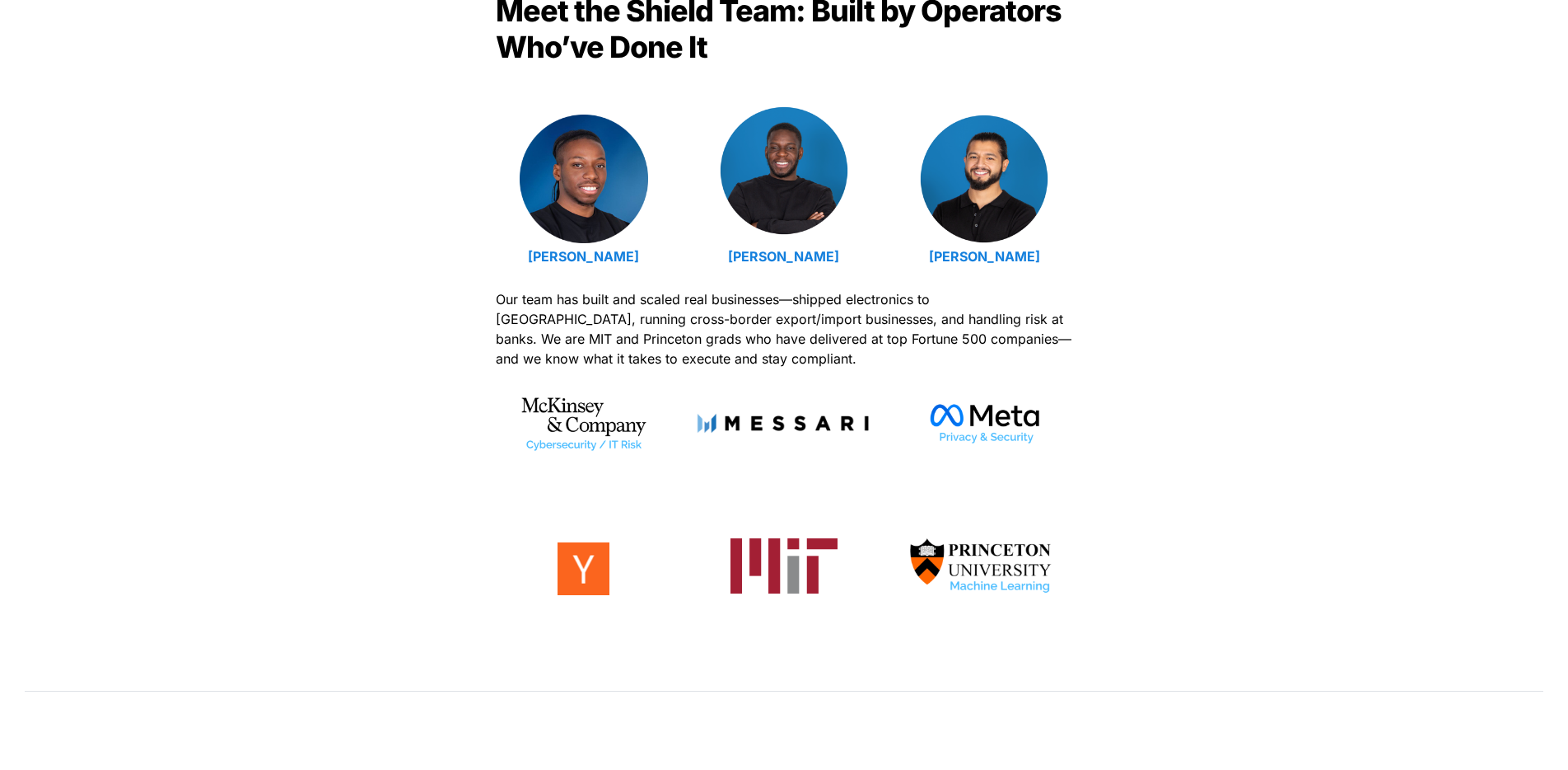
click at [792, 207] on img at bounding box center [784, 170] width 128 height 128
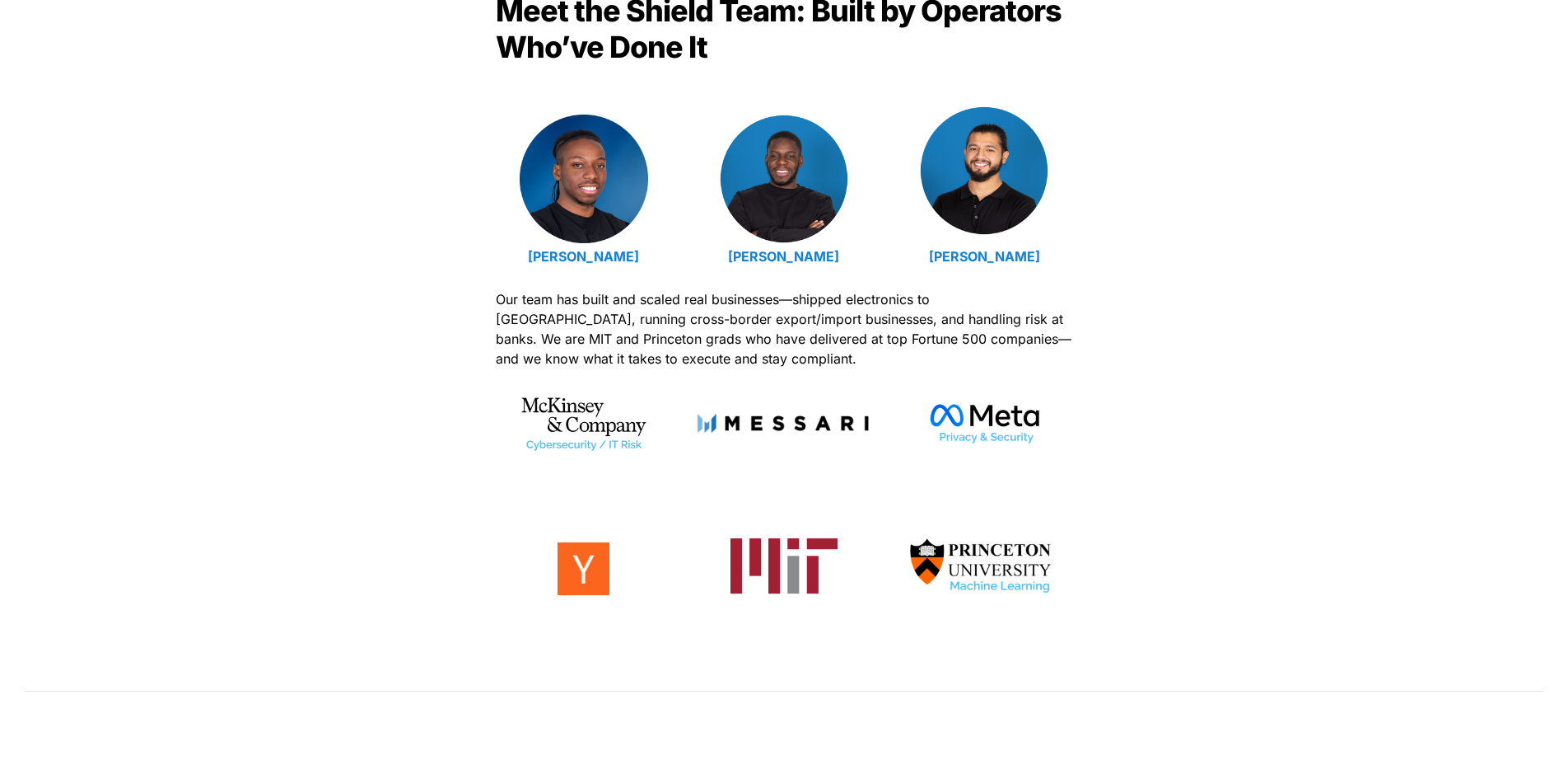
click at [972, 233] on img at bounding box center [984, 170] width 128 height 128
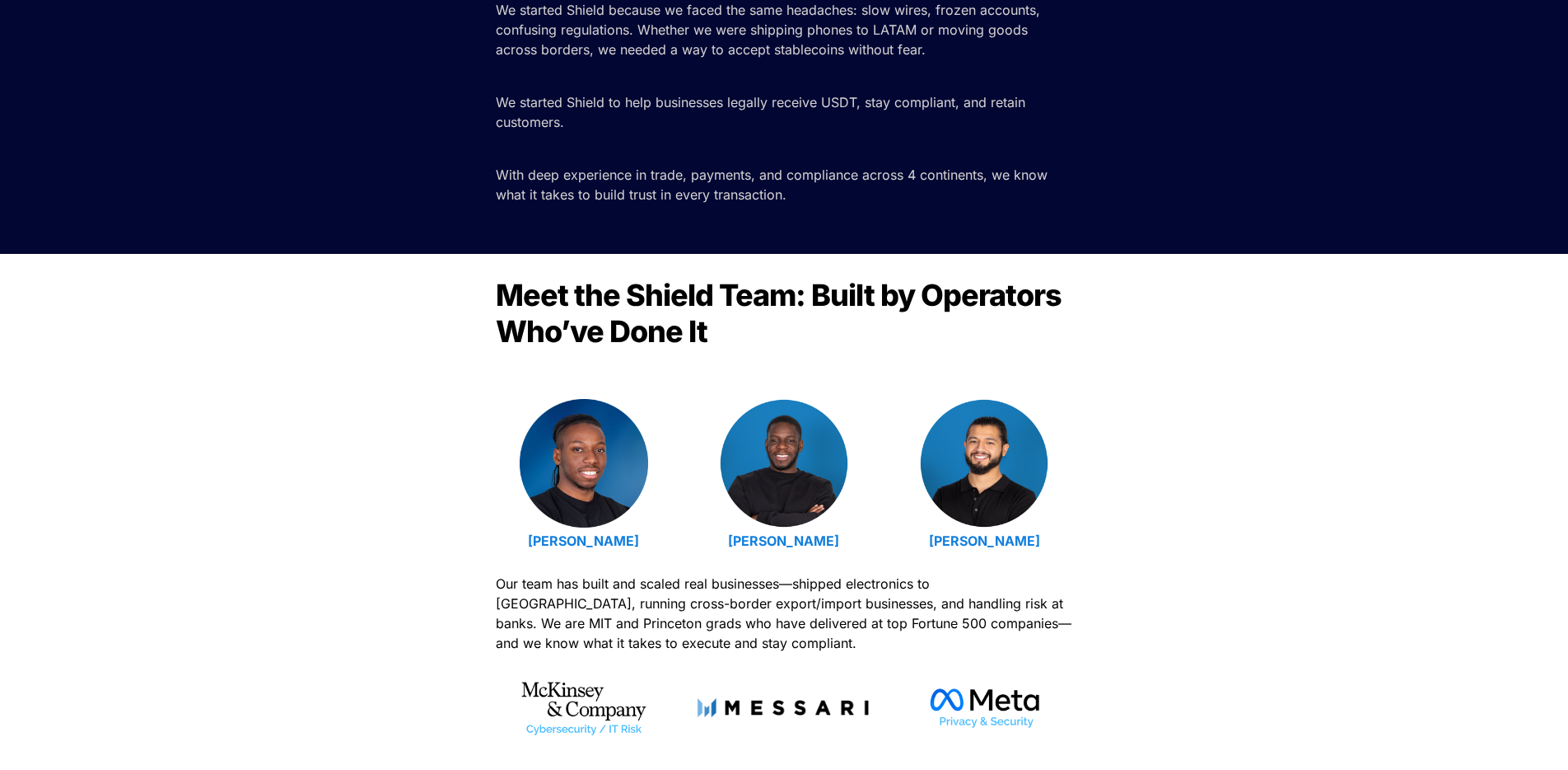
scroll to position [0, 0]
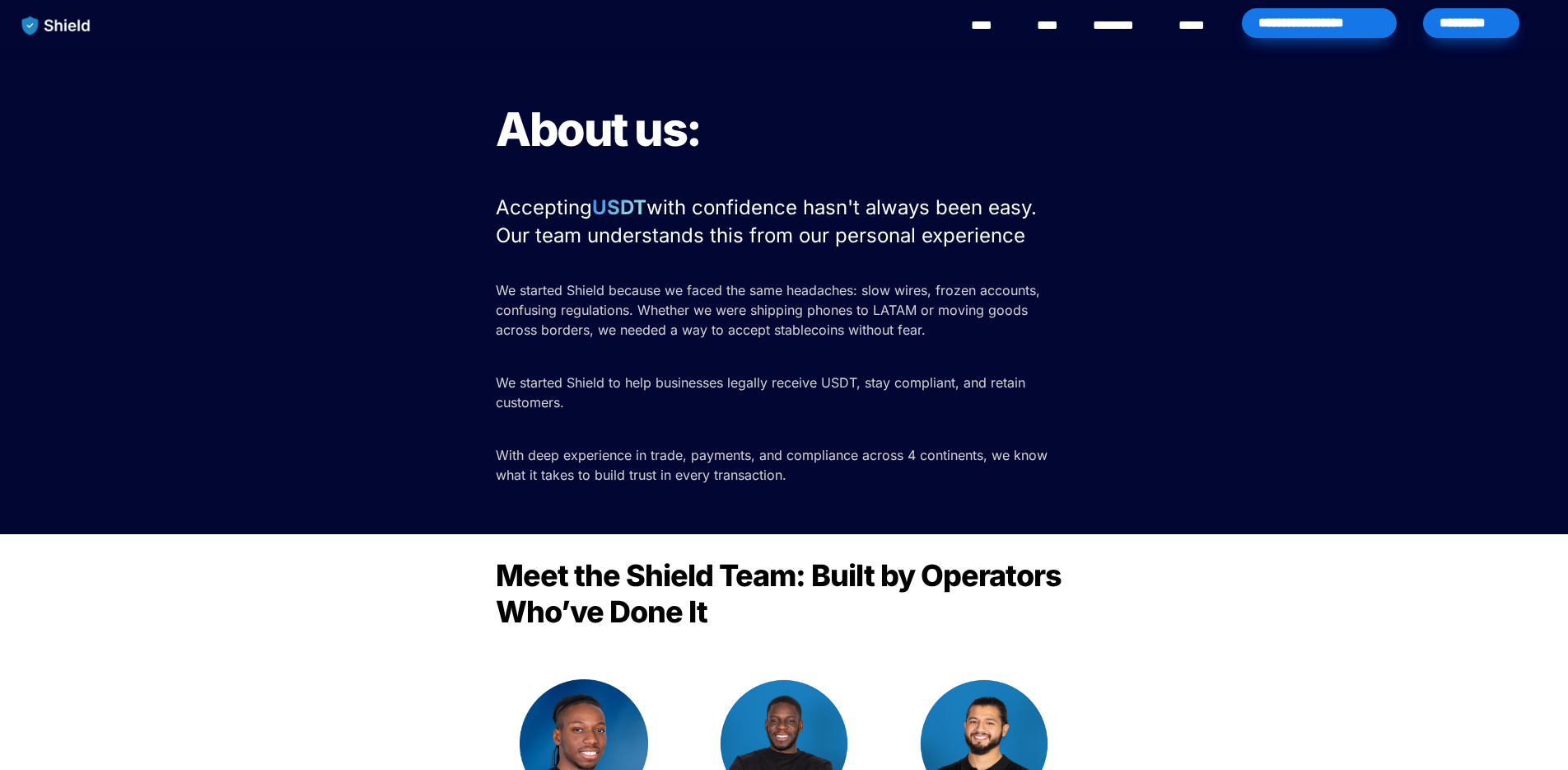
click at [1039, 23] on link "****" at bounding box center [1051, 25] width 28 height 20
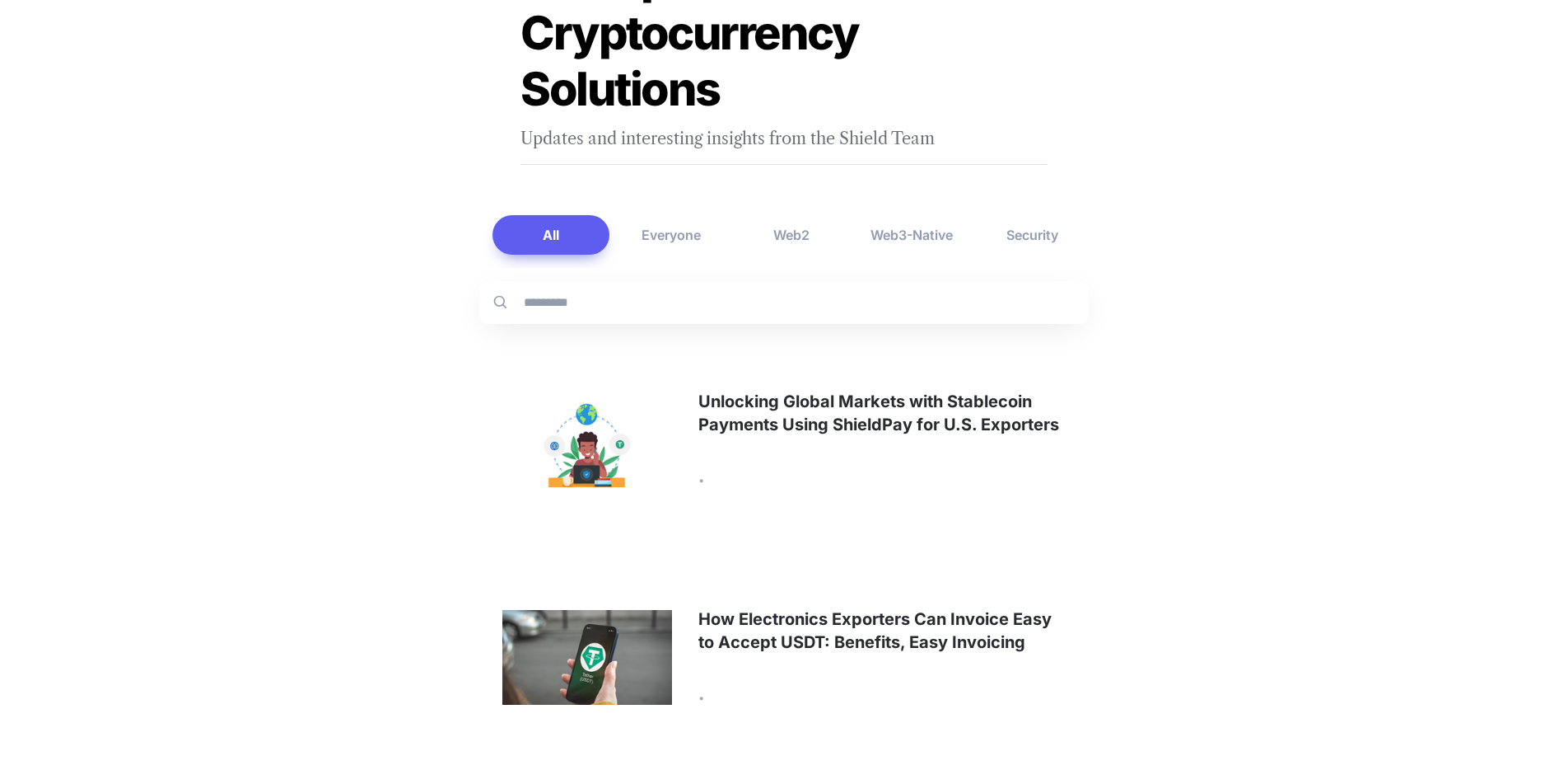
scroll to position [221, 0]
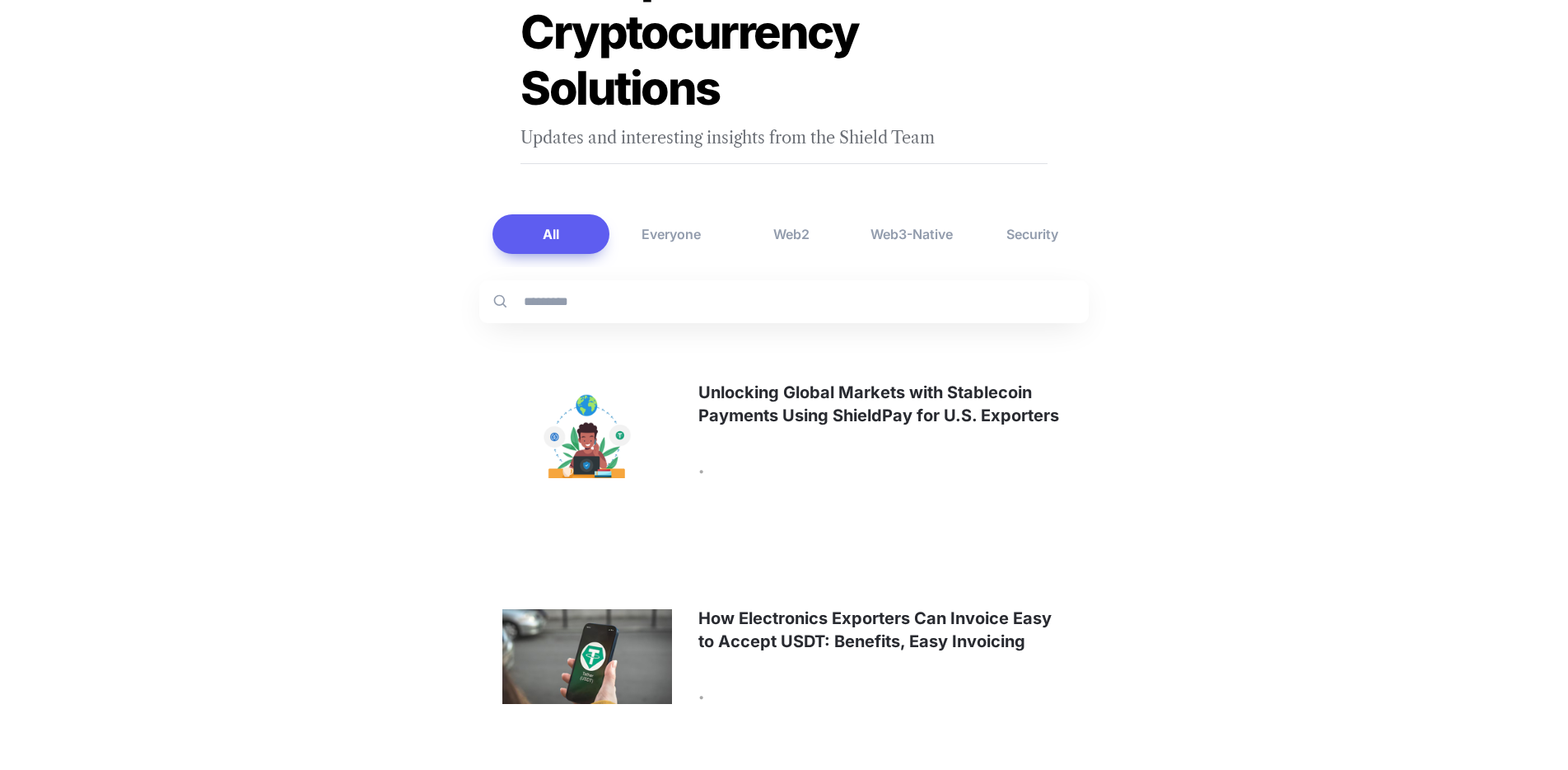
click at [840, 420] on link at bounding box center [784, 430] width 610 height 205
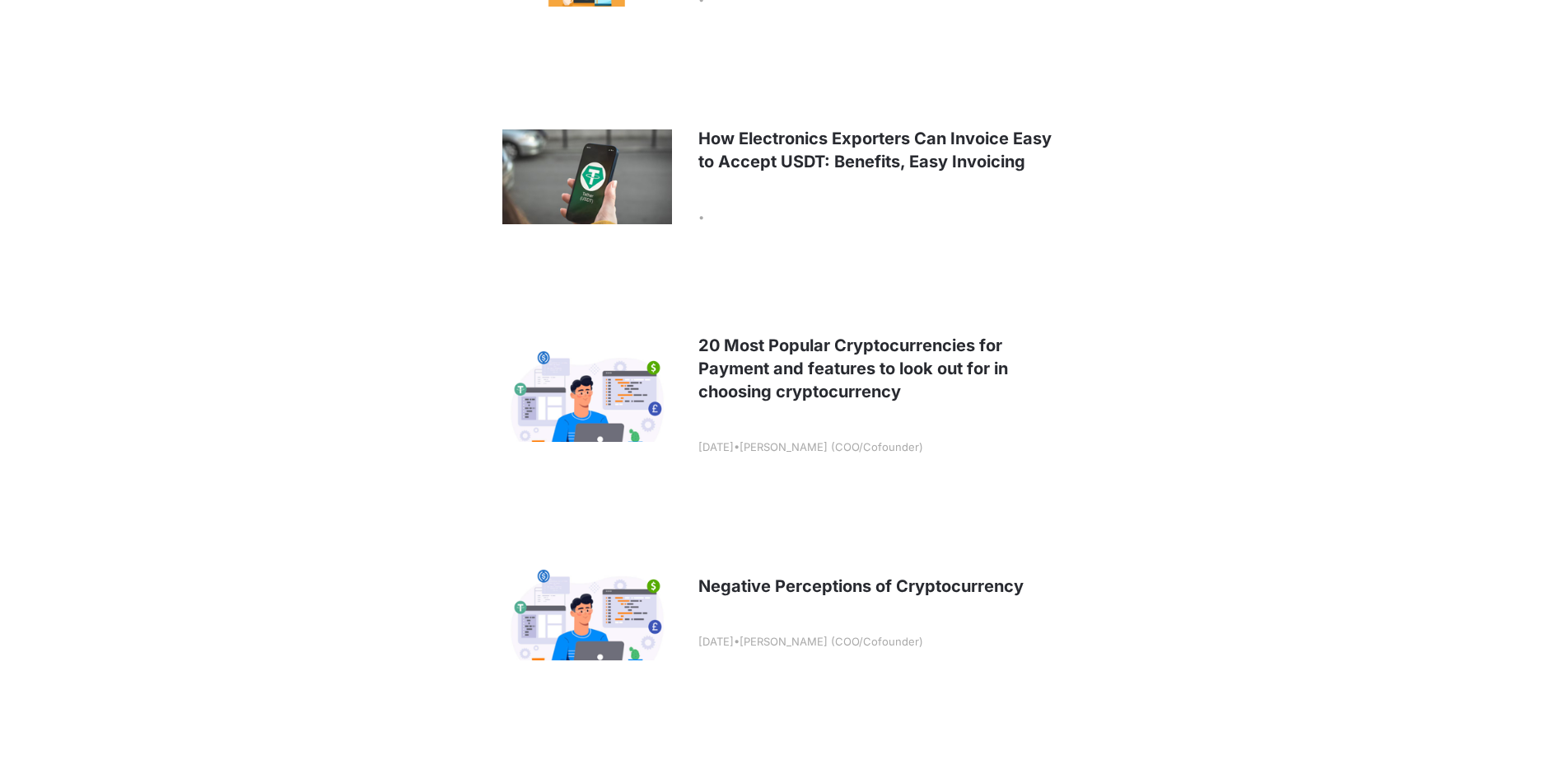
scroll to position [704, 0]
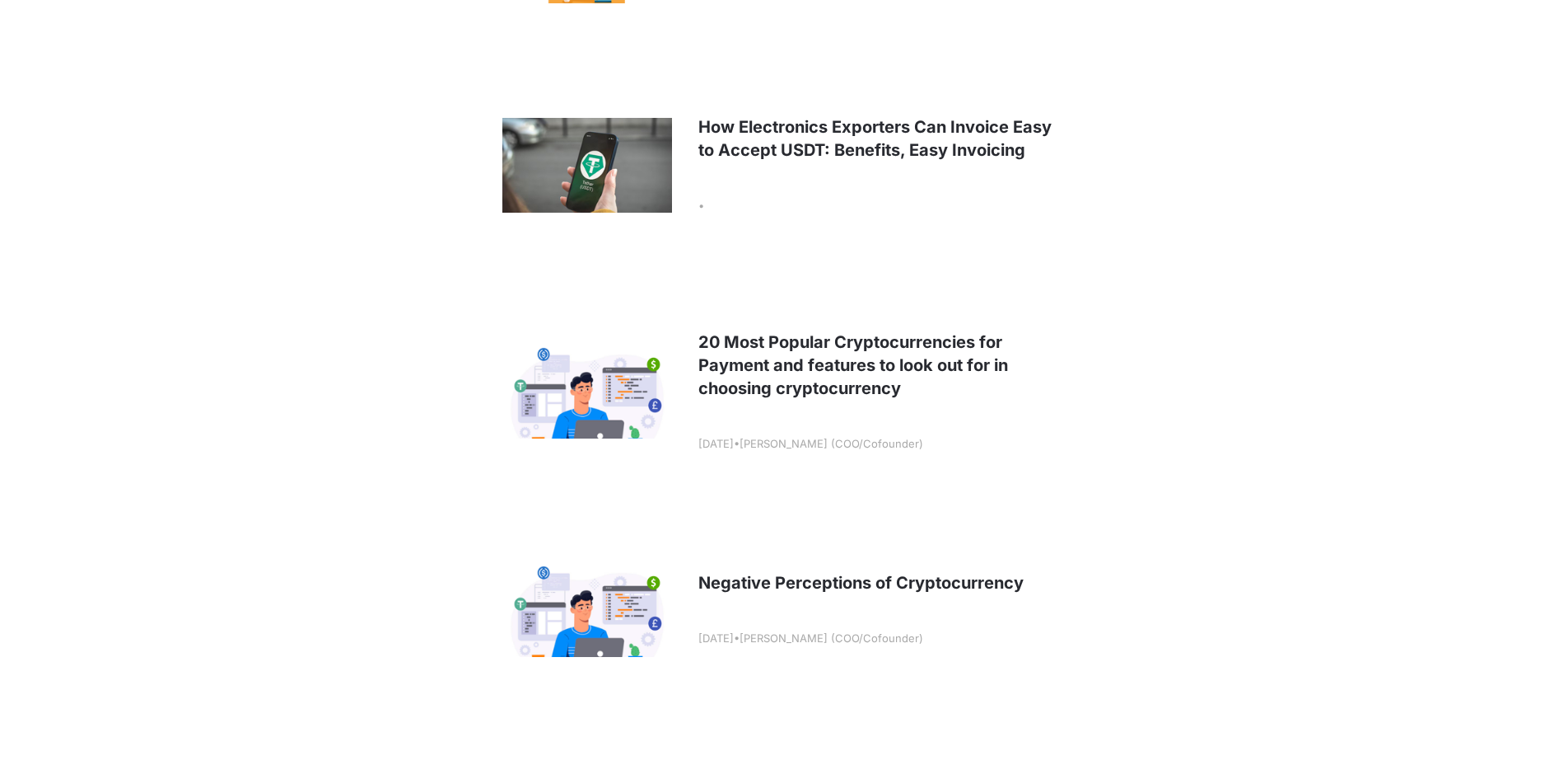
click at [913, 137] on link at bounding box center [784, 164] width 610 height 205
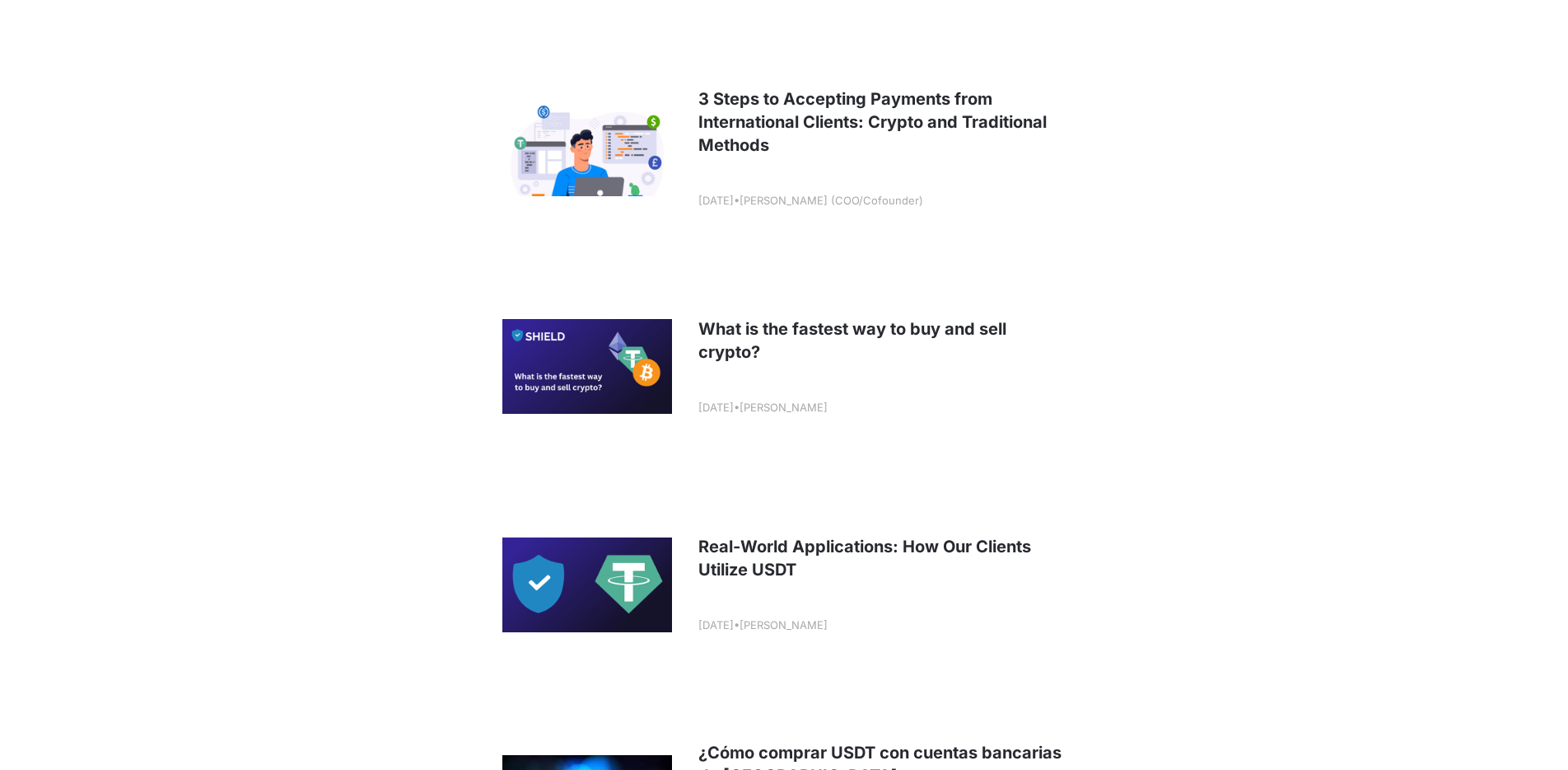
scroll to position [2031, 0]
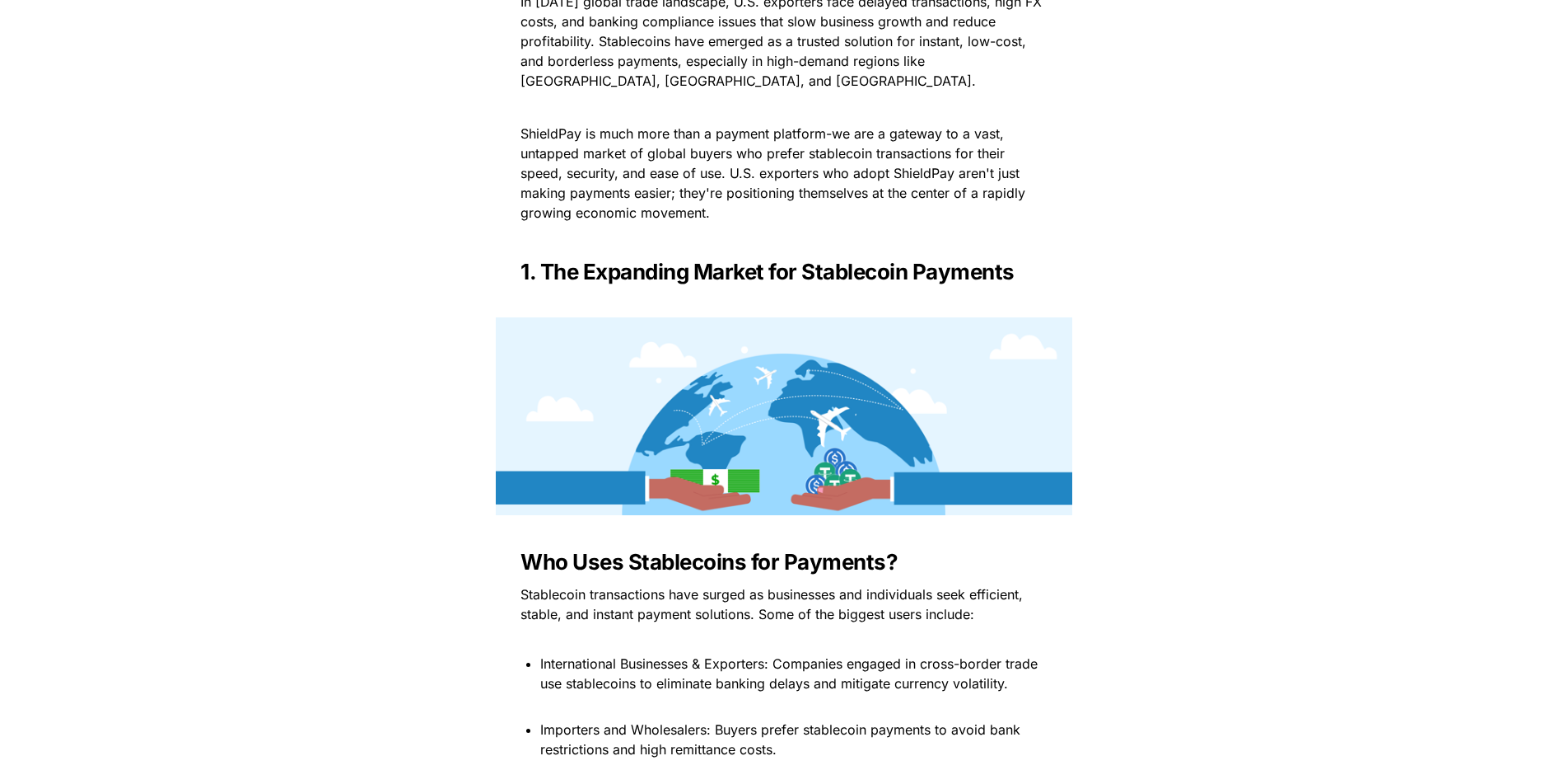
scroll to position [710, 0]
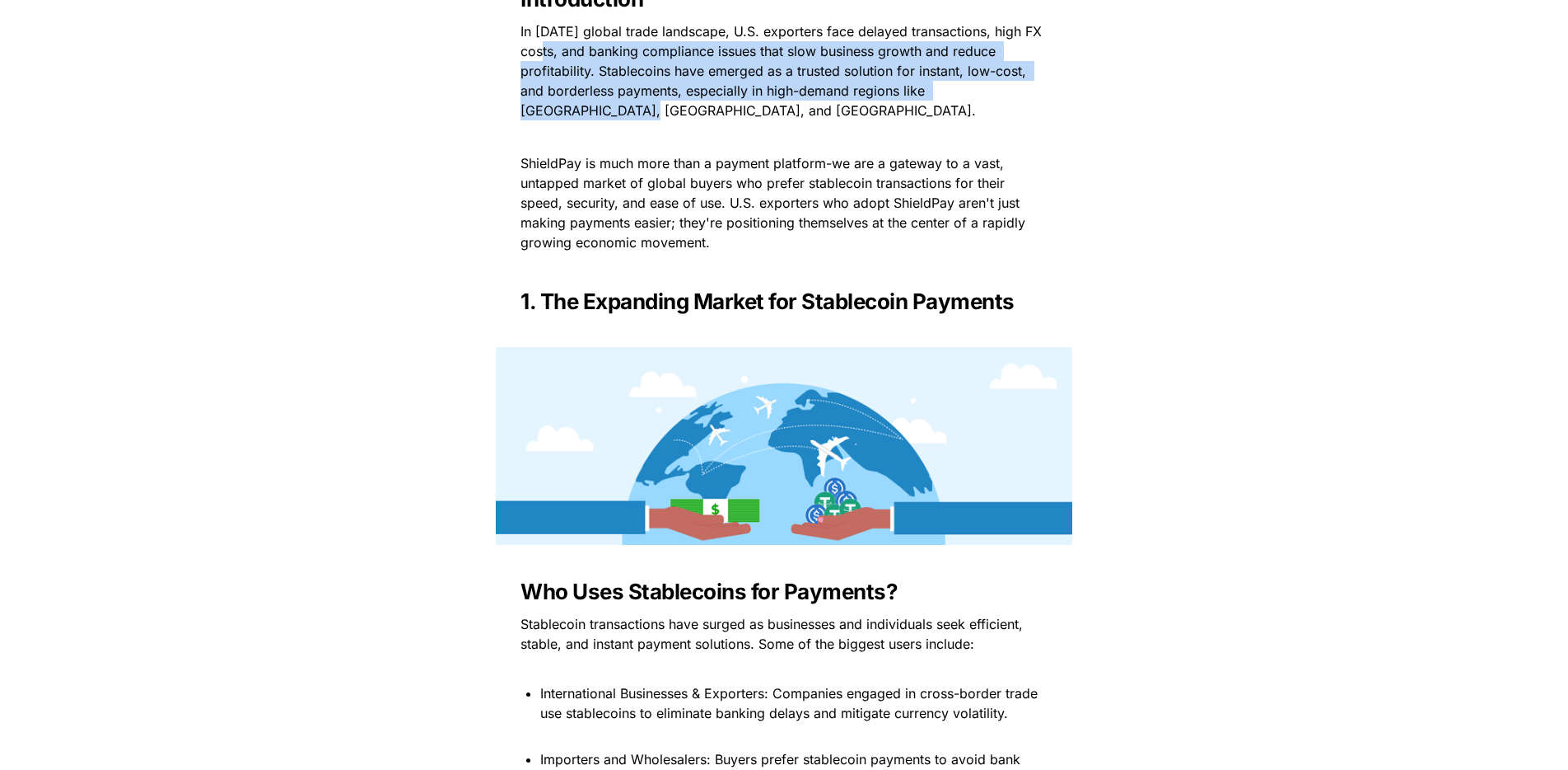
drag, startPoint x: 532, startPoint y: 51, endPoint x: 536, endPoint y: 117, distance: 66.1
click at [536, 117] on span "In today's global trade landscape, U.S. exporters face delayed transactions, hi…" at bounding box center [783, 70] width 526 height 96
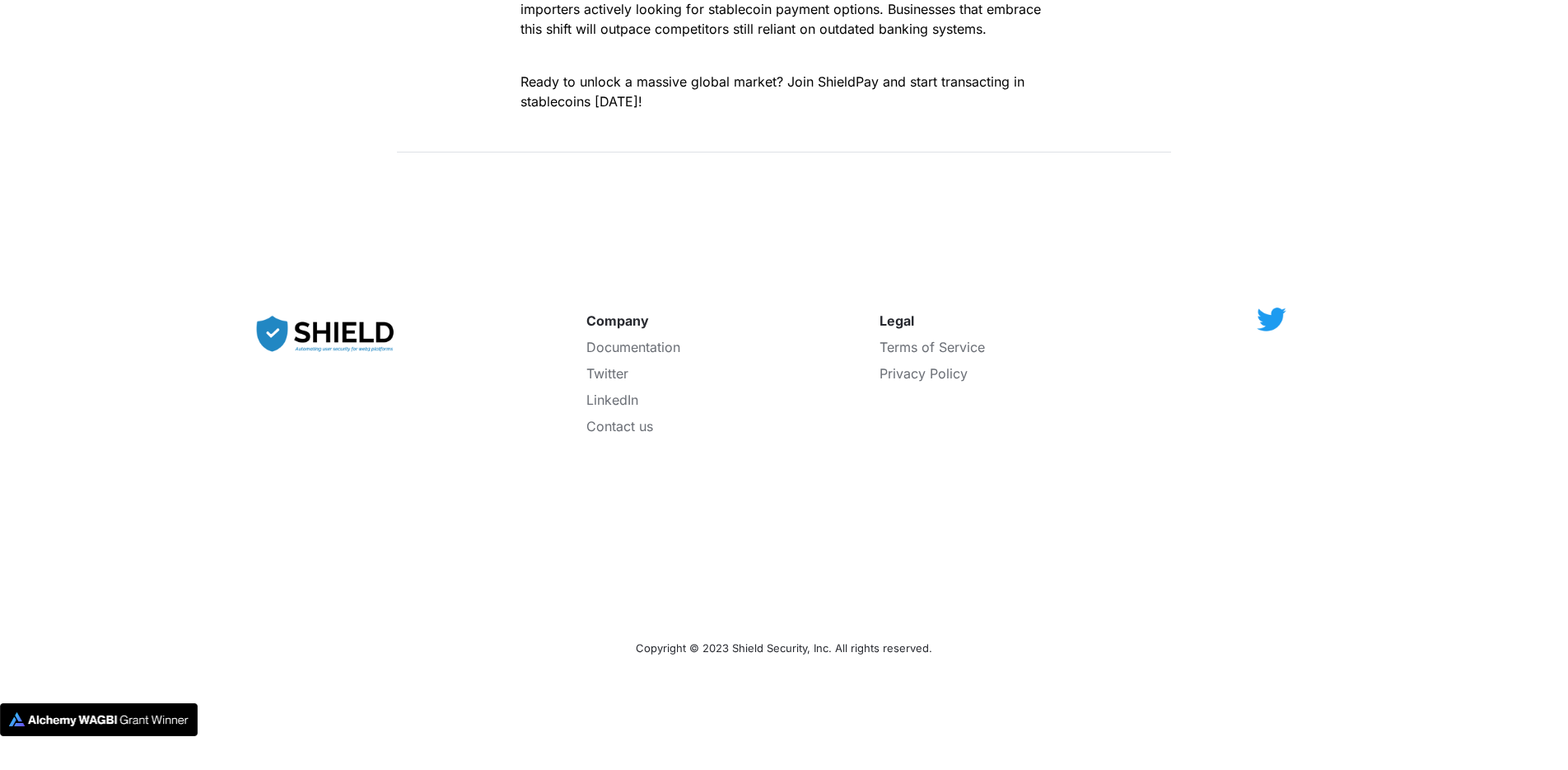
scroll to position [3478, 0]
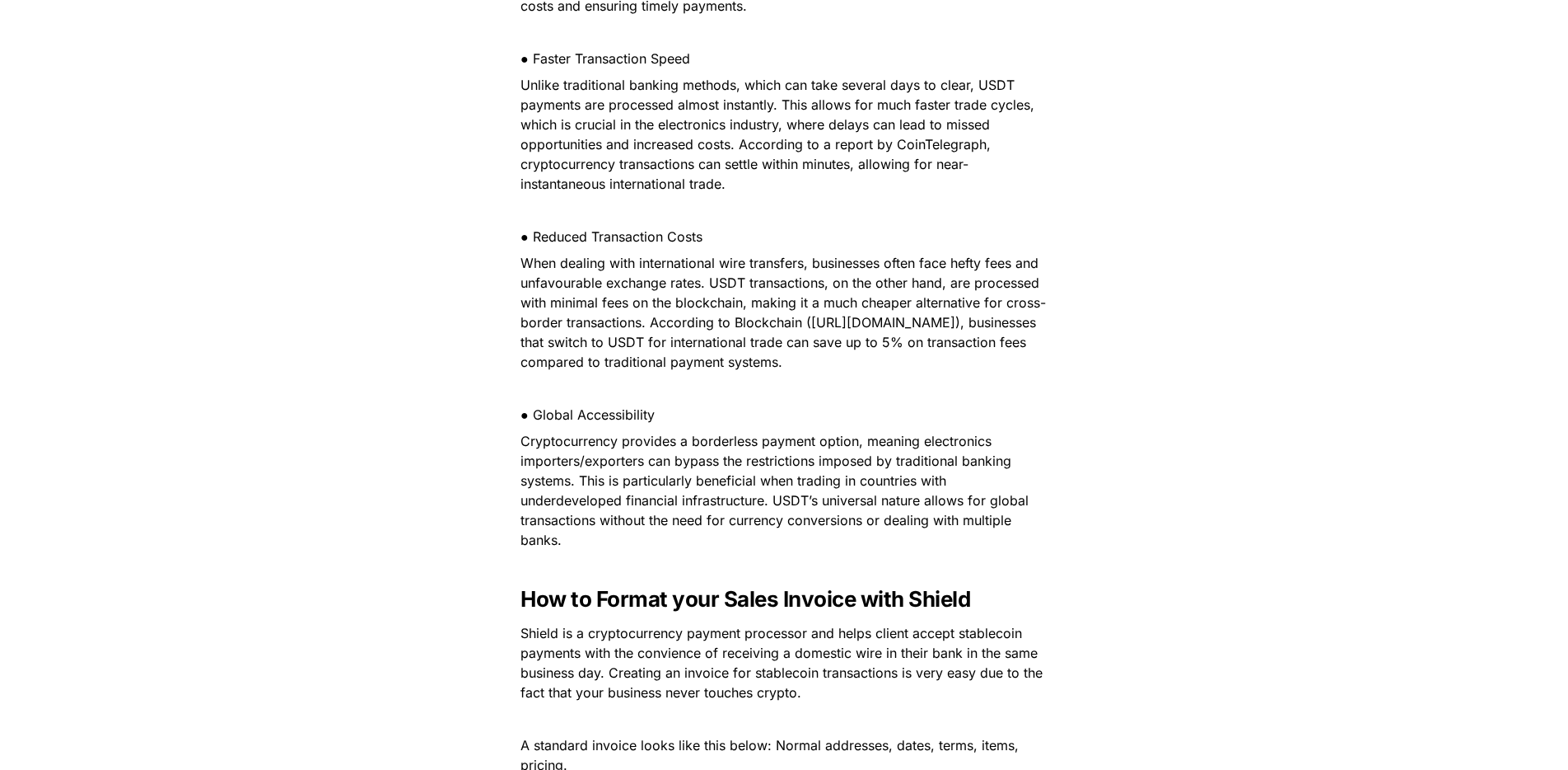
scroll to position [1129, 0]
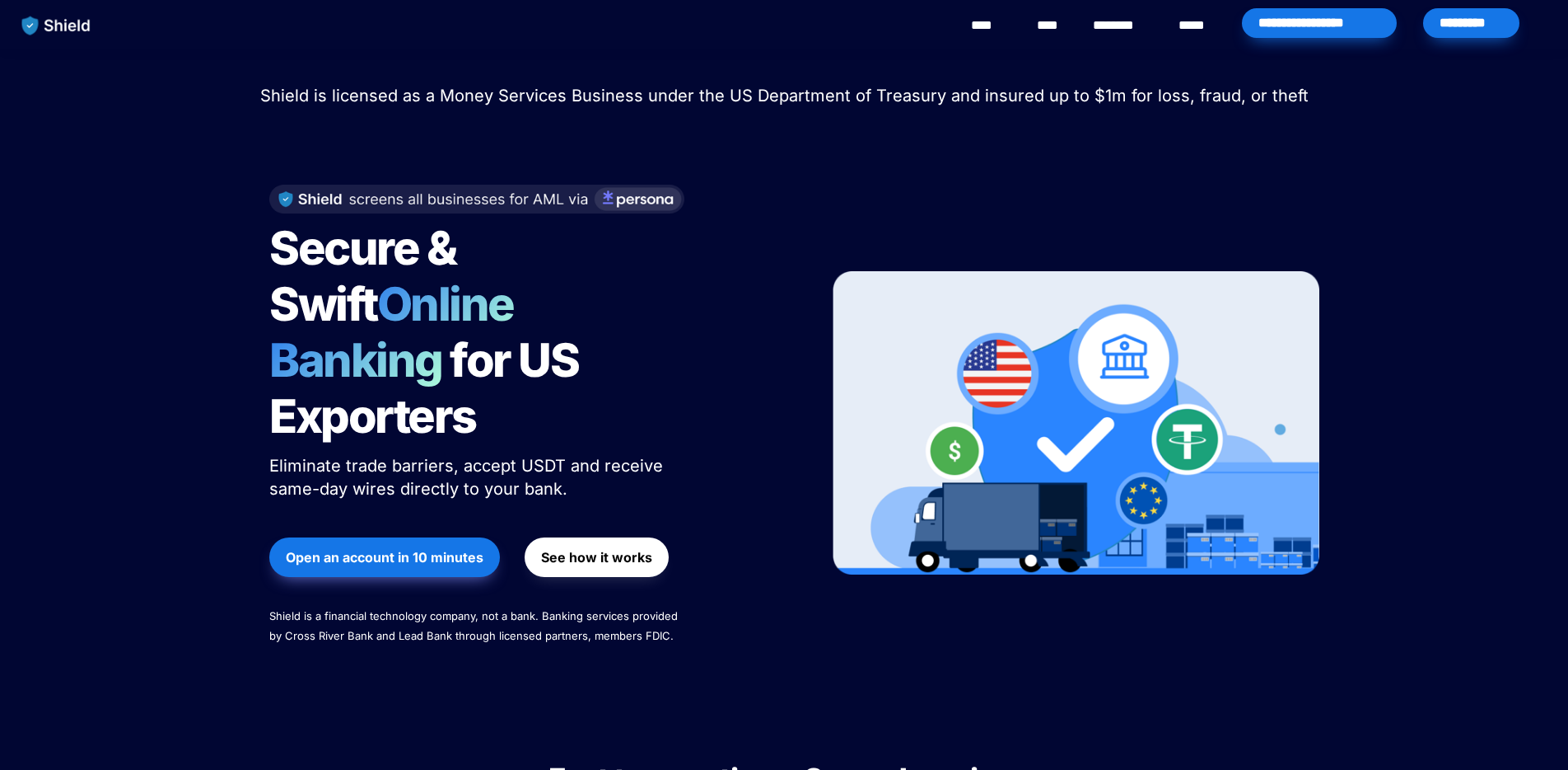
click at [1192, 16] on link "****" at bounding box center [1196, 25] width 36 height 20
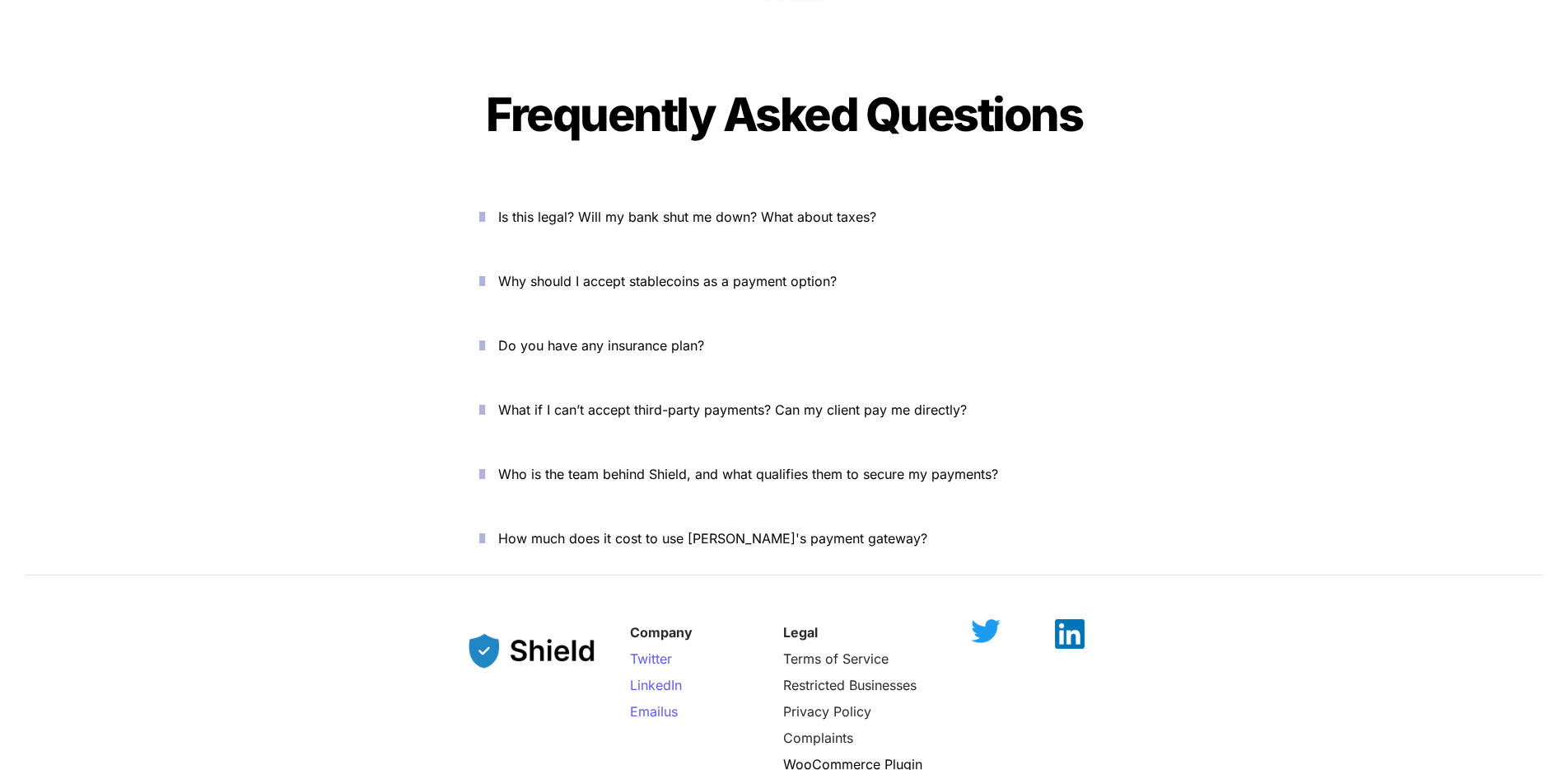
scroll to position [5602, 0]
